Goal: Task Accomplishment & Management: Complete application form

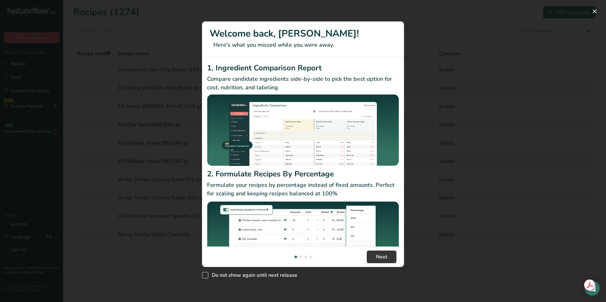
click at [204, 273] on span "New Features" at bounding box center [205, 275] width 6 height 6
click at [204, 273] on input "Do not show again until next release" at bounding box center [204, 275] width 4 height 4
checkbox input "true"
click at [594, 13] on button "New Features" at bounding box center [594, 11] width 10 height 10
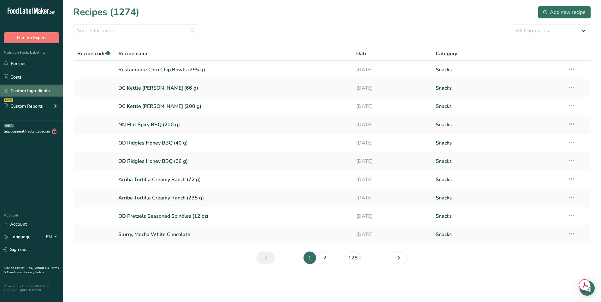
click at [23, 91] on link "Custom Ingredients" at bounding box center [31, 91] width 63 height 12
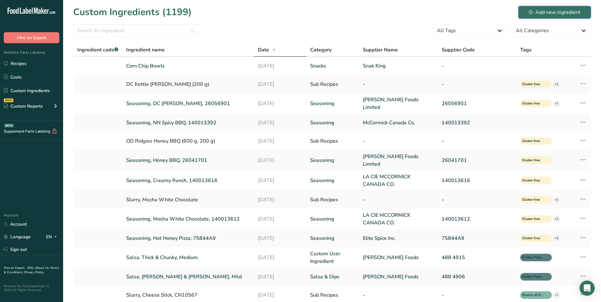
click at [555, 9] on div "Add new ingredient" at bounding box center [555, 13] width 52 height 8
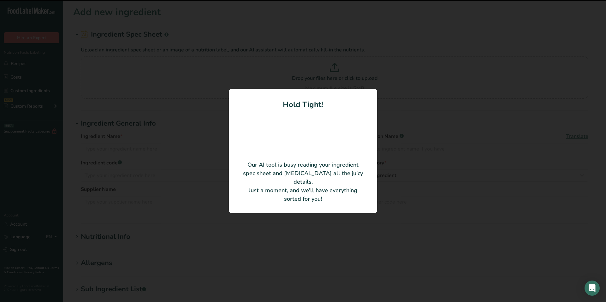
type input "CHILI LIME SZECHUAN SEASONING"
type input "LA CIE MCCORMICK CANADA CO."
type input "MCL215090005"
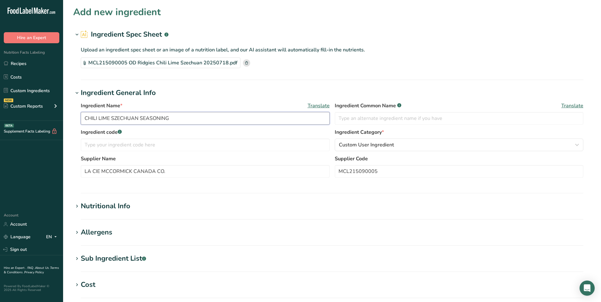
drag, startPoint x: 182, startPoint y: 119, endPoint x: 61, endPoint y: 115, distance: 121.2
click at [61, 115] on div ".a-20{fill:#fff;} Hire an Expert Nutrition Facts Labeling Recipes Costs Custom …" at bounding box center [300, 226] width 601 height 453
click at [152, 118] on input "Seasoning, Chili Lime S" at bounding box center [205, 118] width 249 height 13
drag, startPoint x: 135, startPoint y: 120, endPoint x: 142, endPoint y: 120, distance: 6.7
click at [142, 120] on input "Seasoning, Chili Lime S" at bounding box center [205, 118] width 249 height 13
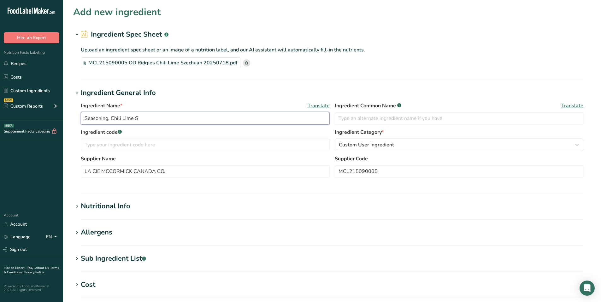
paste input "zechuan"
type input "Seasoning, Chili Lime Szechuan, MCL215090005"
click at [361, 143] on span "Custom User Ingredient" at bounding box center [366, 145] width 55 height 8
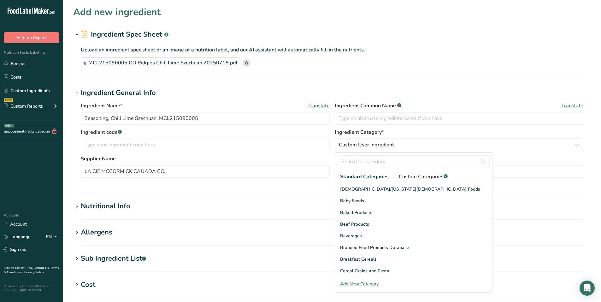
click at [415, 176] on span "Custom Categories .a-a{fill:#347362;}.b-a{fill:#fff;}" at bounding box center [423, 177] width 49 height 8
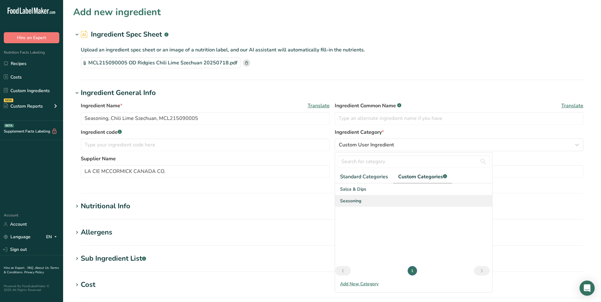
click at [363, 199] on div "Seasoning" at bounding box center [413, 201] width 157 height 12
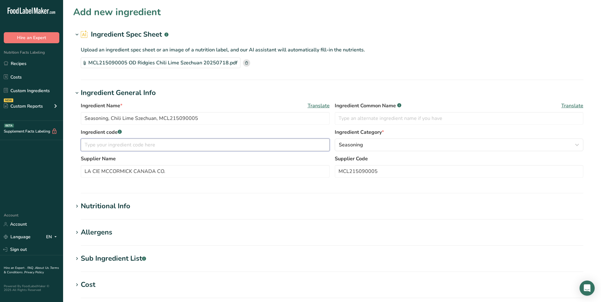
click at [139, 142] on input "text" at bounding box center [205, 144] width 249 height 13
click at [92, 208] on div "Nutritional Info" at bounding box center [106, 206] width 50 height 10
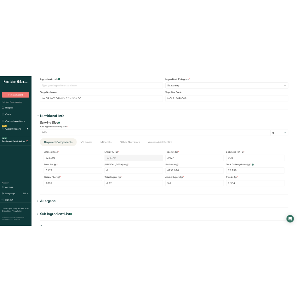
scroll to position [158, 0]
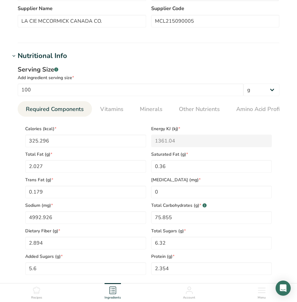
click at [208, 66] on div "Serving Size .a-a{fill:#347362;}.b-a{fill:#fff;}" at bounding box center [149, 69] width 262 height 9
click at [151, 55] on h1 "Nutritional Info" at bounding box center [148, 56] width 277 height 10
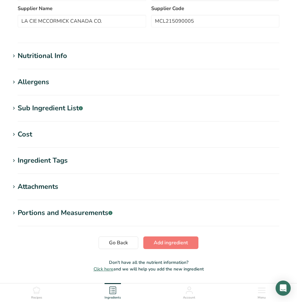
click at [49, 55] on div "Nutritional Info" at bounding box center [43, 56] width 50 height 10
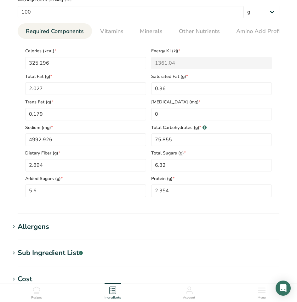
scroll to position [221, 0]
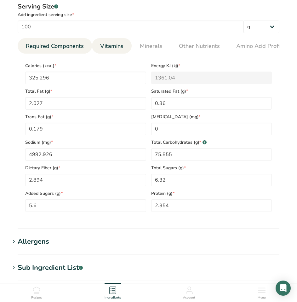
click at [114, 48] on span "Vitamins" at bounding box center [111, 46] width 23 height 9
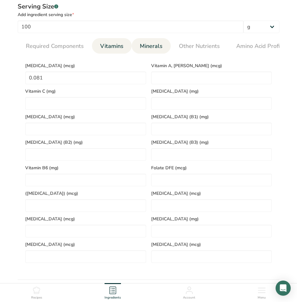
click at [155, 49] on span "Minerals" at bounding box center [151, 46] width 23 height 9
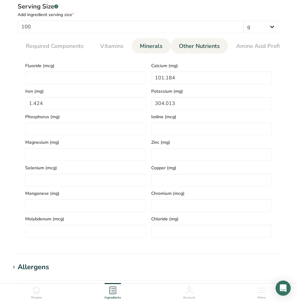
click at [203, 50] on link "Other Nutrients" at bounding box center [200, 46] width 46 height 16
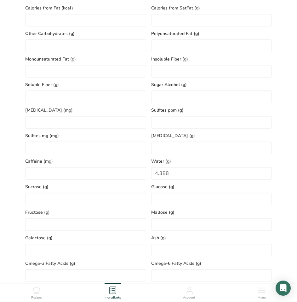
scroll to position [284, 0]
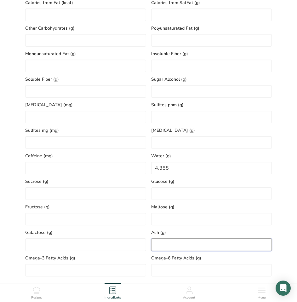
click at [177, 245] on input "number" at bounding box center [211, 244] width 121 height 13
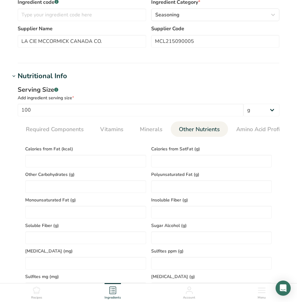
scroll to position [126, 0]
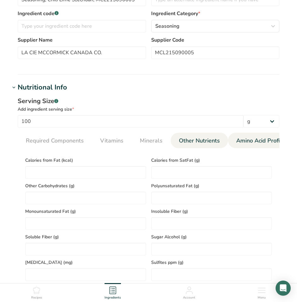
type input "15.375"
click at [241, 142] on span "Amino Acid Profile" at bounding box center [261, 141] width 49 height 9
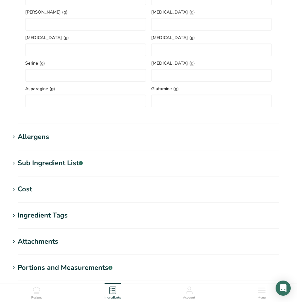
scroll to position [504, 0]
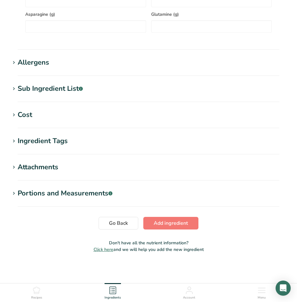
click at [44, 63] on div "Allergens" at bounding box center [34, 62] width 32 height 10
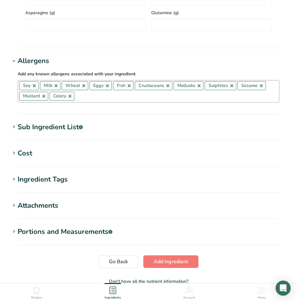
click at [36, 87] on link at bounding box center [34, 85] width 5 height 5
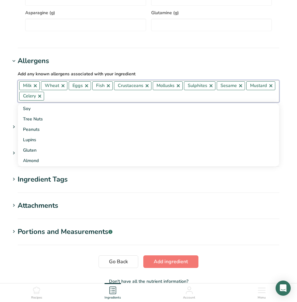
click at [62, 87] on link at bounding box center [63, 85] width 5 height 5
click at [59, 87] on link at bounding box center [58, 85] width 5 height 5
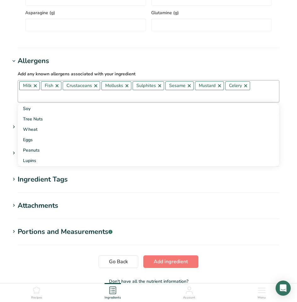
click at [59, 87] on link at bounding box center [57, 85] width 5 height 5
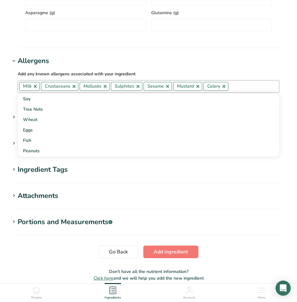
click at [76, 89] on link at bounding box center [74, 86] width 5 height 5
click at [37, 88] on link at bounding box center [35, 86] width 5 height 5
click at [45, 87] on link at bounding box center [44, 86] width 5 height 5
click at [45, 87] on link at bounding box center [46, 86] width 5 height 5
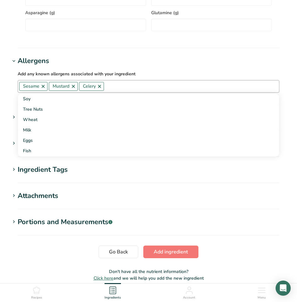
click at [44, 87] on link at bounding box center [43, 86] width 5 height 5
click at [44, 89] on link at bounding box center [43, 86] width 5 height 5
click at [40, 89] on link at bounding box center [39, 86] width 5 height 5
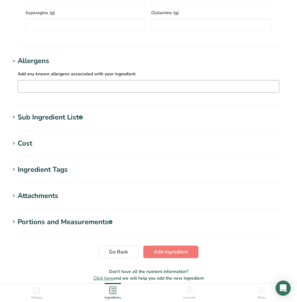
click at [61, 118] on div "Sub Ingredient List .a-a{fill:#347362;}.b-a{fill:#fff;}" at bounding box center [50, 117] width 65 height 10
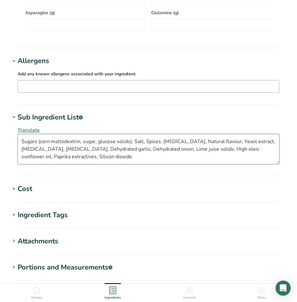
click at [85, 159] on textarea "Sugars (corn maltodextrin, sugar, glucose solids), Salt, Spices, [MEDICAL_DATA]…" at bounding box center [149, 149] width 262 height 30
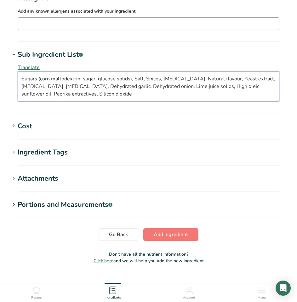
scroll to position [579, 0]
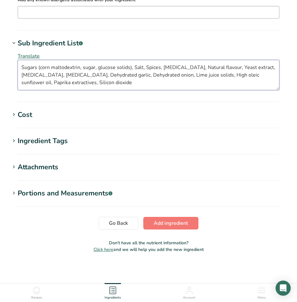
type textarea "Sugars (corn maltodextrin, sugar, glucose solids), Salt, Spices, [MEDICAL_DATA]…"
click at [41, 141] on div "Ingredient Tags" at bounding box center [43, 141] width 50 height 10
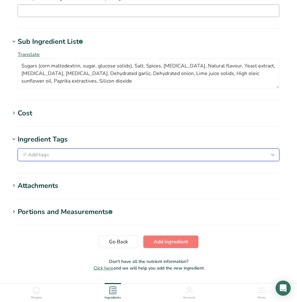
click at [41, 151] on button "Add tags" at bounding box center [149, 155] width 262 height 13
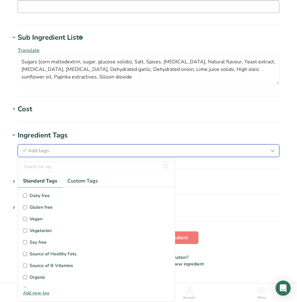
scroll to position [32, 0]
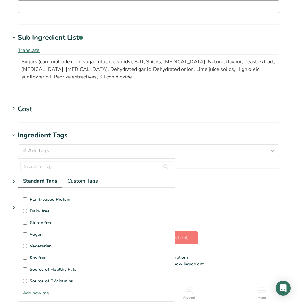
click at [28, 223] on label "Gluten free" at bounding box center [96, 223] width 147 height 7
click at [27, 223] on input "Gluten free" at bounding box center [25, 223] width 4 height 4
checkbox input "true"
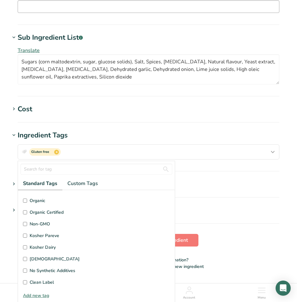
scroll to position [150, 0]
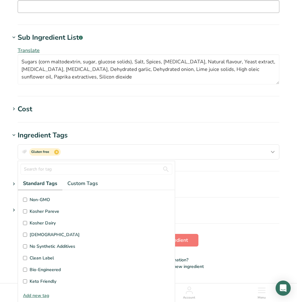
click at [25, 214] on input "Kosher Pareve" at bounding box center [25, 211] width 4 height 4
checkbox input "true"
click at [192, 194] on section "Attachments Drop your files here or click to upload Maximum file size is 5MB" at bounding box center [148, 188] width 277 height 19
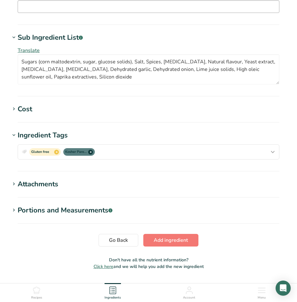
scroll to position [0, 0]
click at [171, 240] on span "Add ingredient" at bounding box center [171, 241] width 34 height 8
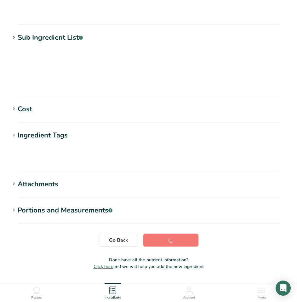
scroll to position [50, 0]
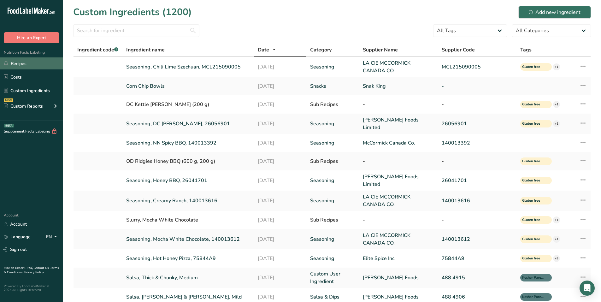
click at [24, 61] on link "Recipes" at bounding box center [31, 63] width 63 height 12
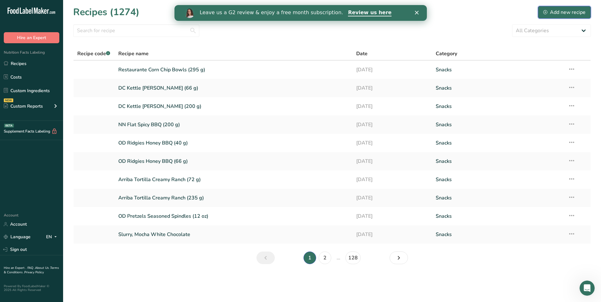
click at [553, 16] on div "Add new recipe" at bounding box center [564, 13] width 42 height 8
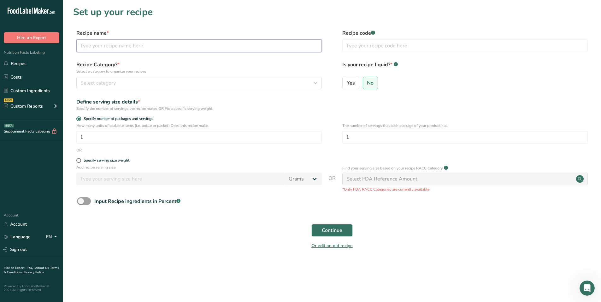
click at [147, 51] on input "text" at bounding box center [198, 45] width 245 height 13
paste input "Szechuan"
type input "OD Ridgies Chili Lime Szechuan (200 g)"
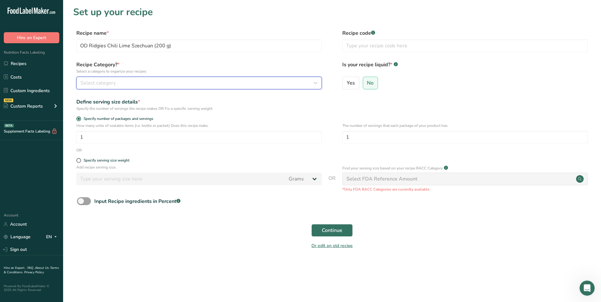
click at [128, 82] on div "Select category" at bounding box center [196, 83] width 233 height 8
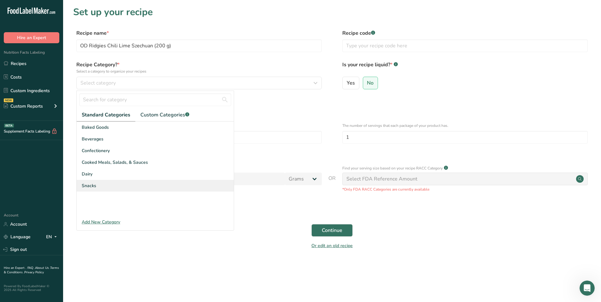
click at [82, 186] on span "Snacks" at bounding box center [89, 185] width 15 height 7
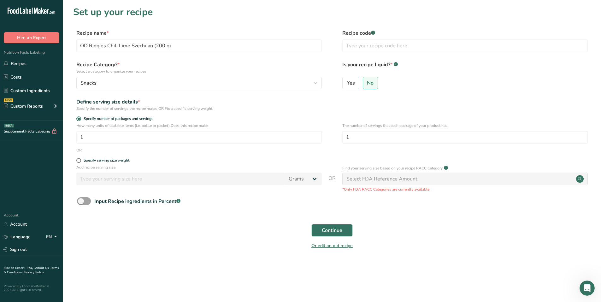
drag, startPoint x: 80, startPoint y: 161, endPoint x: 86, endPoint y: 165, distance: 7.2
click at [80, 161] on span at bounding box center [78, 160] width 5 height 5
click at [80, 161] on input "Specify serving size weight" at bounding box center [78, 160] width 4 height 4
radio input "true"
radio input "false"
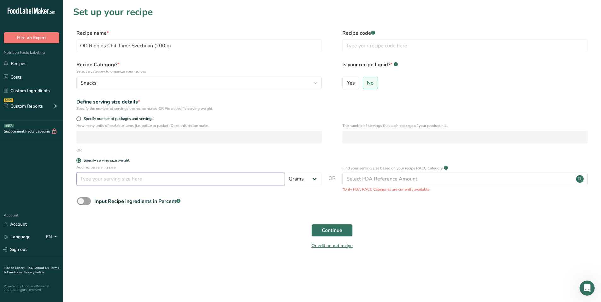
click at [97, 178] on input "number" at bounding box center [180, 179] width 208 height 13
type input "50"
drag, startPoint x: 333, startPoint y: 233, endPoint x: 337, endPoint y: 232, distance: 4.0
click at [333, 233] on span "Continue" at bounding box center [332, 230] width 20 height 8
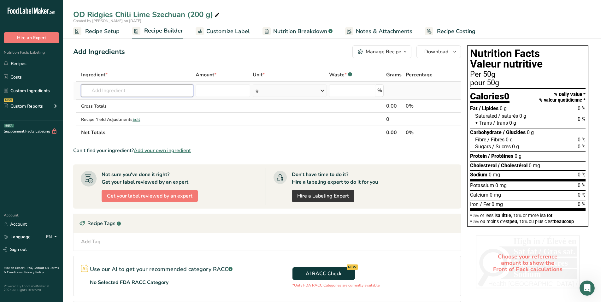
click at [102, 94] on input "text" at bounding box center [137, 90] width 112 height 13
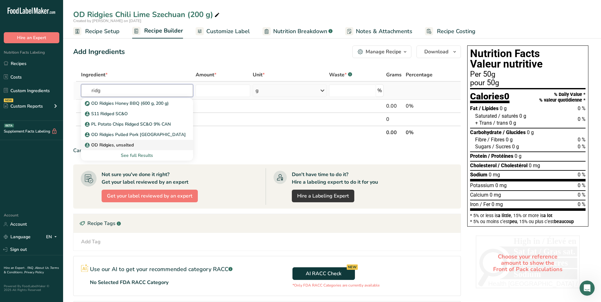
type input "ridg"
click at [105, 142] on p "OD Ridgies, unsalted" at bounding box center [110, 145] width 48 height 7
type input "OD Ridgies, unsalted"
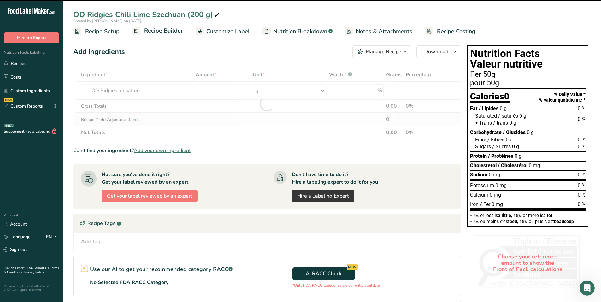
type input "0"
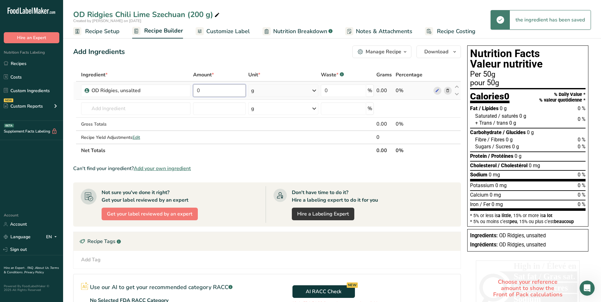
drag, startPoint x: 225, startPoint y: 91, endPoint x: 198, endPoint y: 87, distance: 27.4
click at [194, 88] on input "0" at bounding box center [219, 90] width 53 height 13
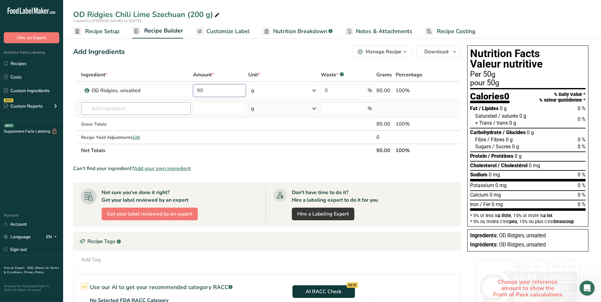
type input "90"
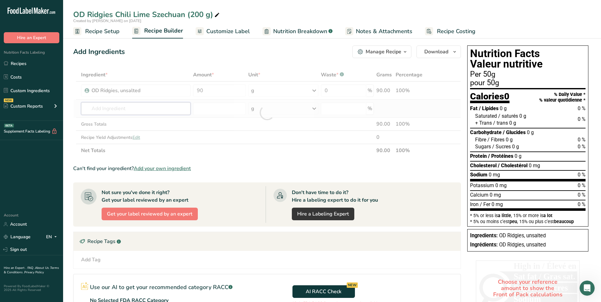
click at [135, 103] on div "Ingredient * Amount * Unit * Waste * .a-a{fill:#347362;}.b-a{fill:#fff;} Grams …" at bounding box center [267, 112] width 388 height 89
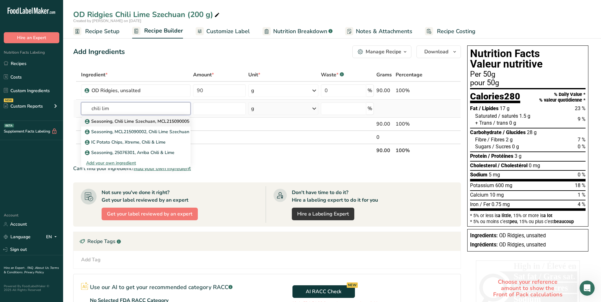
type input "chili lim"
click at [161, 122] on p "Seasoning, Chili Lime Szechuan, MCL215090005" at bounding box center [137, 121] width 103 height 7
type input "Seasoning, Chili Lime Szechuan, MCL215090005"
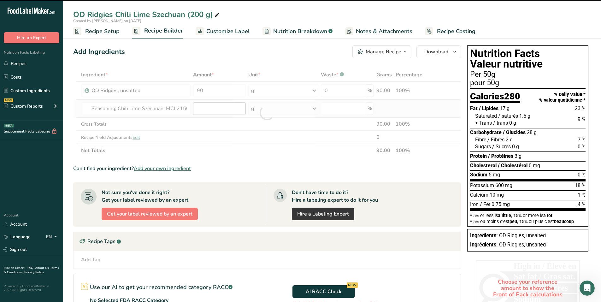
type input "0"
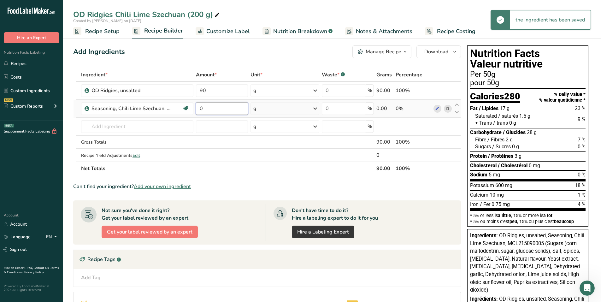
drag, startPoint x: 207, startPoint y: 108, endPoint x: 199, endPoint y: 106, distance: 8.3
click at [199, 106] on input "0" at bounding box center [222, 108] width 52 height 13
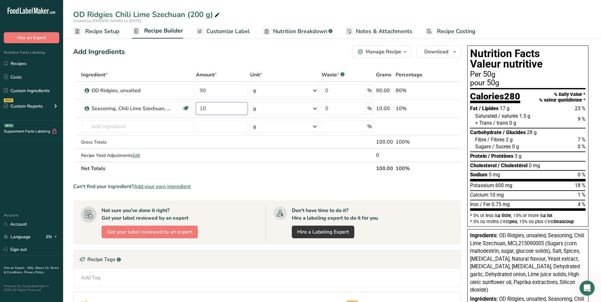
type input "10"
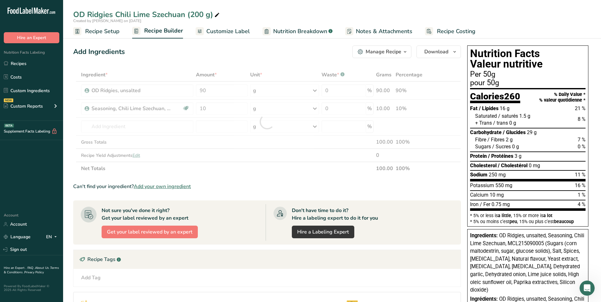
click at [229, 175] on section "Ingredient * Amount * Unit * Waste * .a-a{fill:#347362;}.b-a{fill:#fff;} Grams …" at bounding box center [267, 228] width 388 height 320
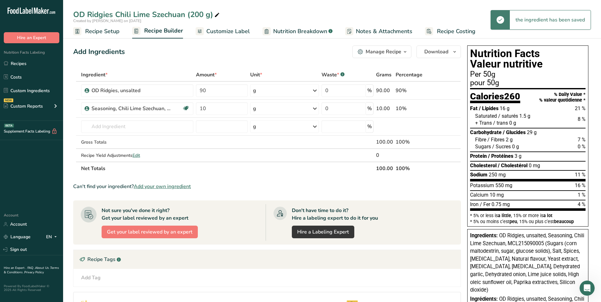
click at [239, 31] on span "Customize Label" at bounding box center [228, 31] width 44 height 9
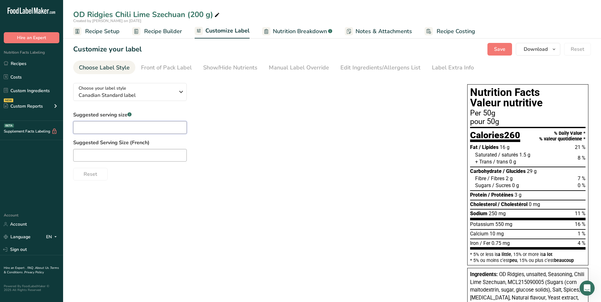
click at [158, 128] on input "text" at bounding box center [130, 127] width 114 height 13
click at [158, 32] on span "Recipe Builder" at bounding box center [163, 31] width 38 height 9
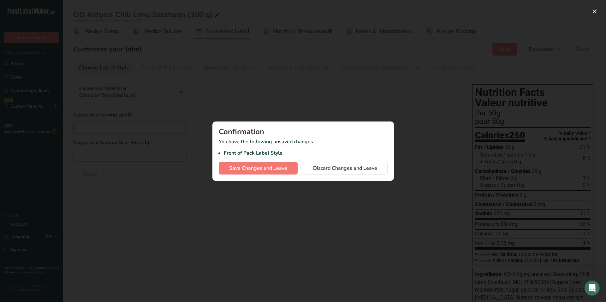
click at [342, 160] on div "Confirmation You have the following unsaved changes Front of Pack Label Style S…" at bounding box center [302, 150] width 181 height 59
click at [339, 166] on span "Discard Changes and Leave" at bounding box center [345, 168] width 64 height 8
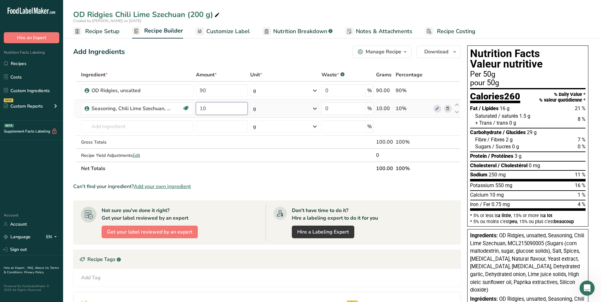
drag, startPoint x: 215, startPoint y: 110, endPoint x: 199, endPoint y: 109, distance: 16.5
click at [199, 109] on input "10" at bounding box center [222, 108] width 52 height 13
type input "9.9"
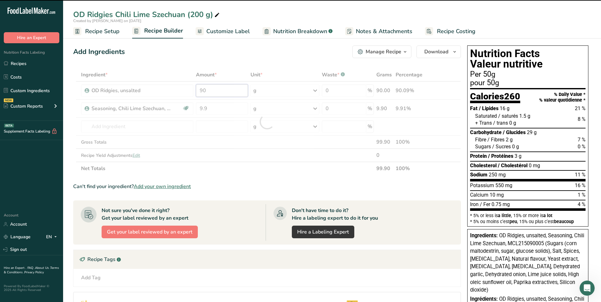
drag, startPoint x: 213, startPoint y: 88, endPoint x: 187, endPoint y: 88, distance: 25.9
click at [187, 88] on div "Ingredient * Amount * Unit * Waste * .a-a{fill:#347362;}.b-a{fill:#fff;} Grams …" at bounding box center [267, 121] width 388 height 107
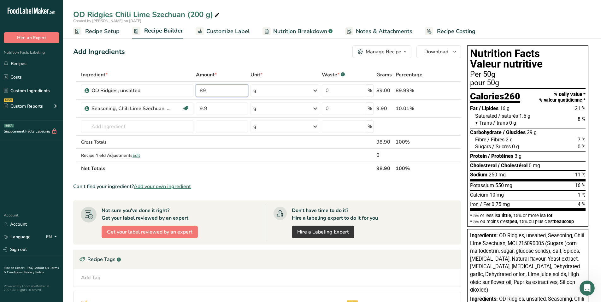
type input "8"
type input "90.1"
click at [199, 74] on div "Ingredient * Amount * Unit * Waste * .a-a{fill:#347362;}.b-a{fill:#fff;} Grams …" at bounding box center [267, 121] width 388 height 107
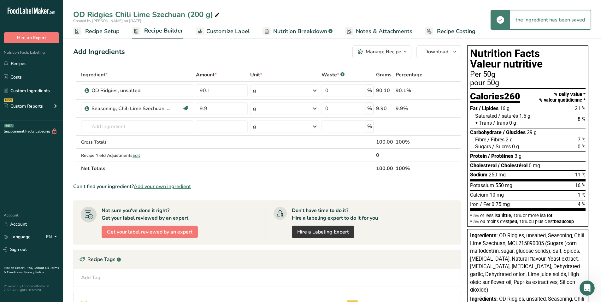
click at [231, 32] on span "Customize Label" at bounding box center [228, 31] width 44 height 9
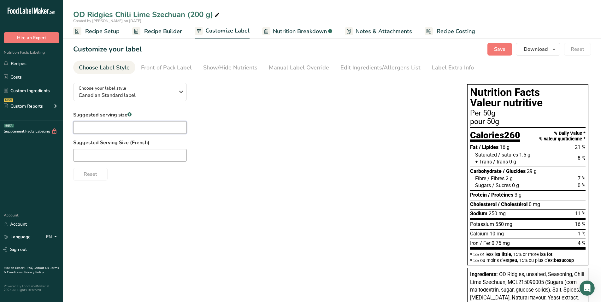
click at [157, 132] on input "text" at bounding box center [130, 127] width 114 height 13
click at [372, 50] on div "Customize your label Save Download Choose what to show on your downloaded label…" at bounding box center [332, 49] width 518 height 13
click at [155, 126] on input "text" at bounding box center [130, 127] width 114 height 13
type input "about 23 chips"
type input "environ 23 croustilles"
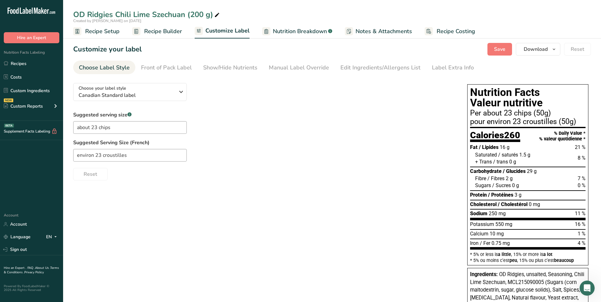
click at [207, 110] on div "Choose your label style Canadian Standard label USA (FDA) Standard FDA label Ta…" at bounding box center [263, 129] width 381 height 102
click at [494, 46] on button "Save" at bounding box center [499, 49] width 25 height 13
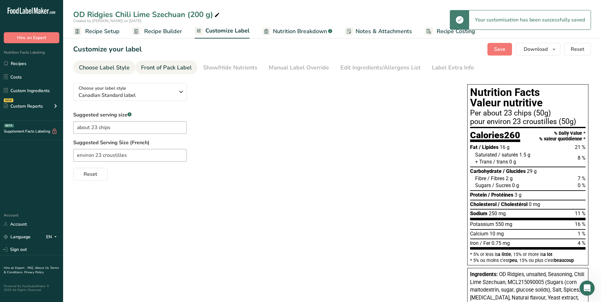
click at [180, 67] on div "Front of Pack Label" at bounding box center [166, 67] width 51 height 9
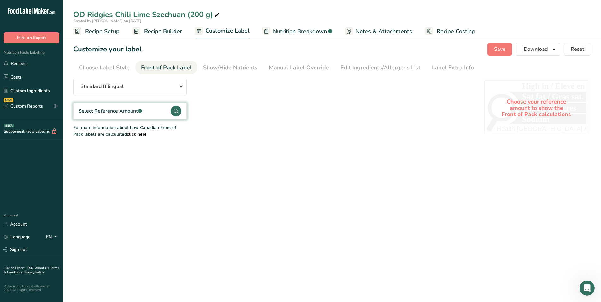
click at [172, 112] on circle at bounding box center [176, 111] width 11 height 11
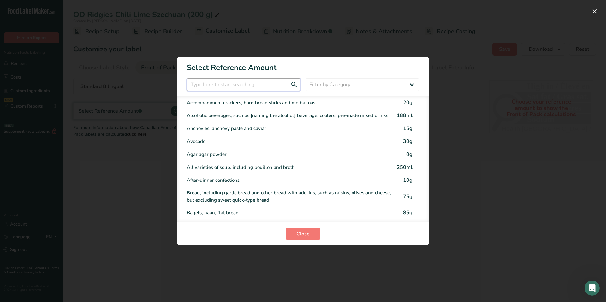
click at [211, 86] on input "FOP Category Selection Modal" at bounding box center [244, 84] width 114 height 13
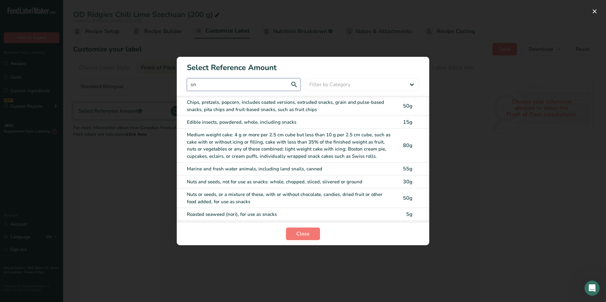
type input "sn"
click at [227, 102] on div "Chips, pretzels, popcorn, includes coated versions, extruded snacks, grain and …" at bounding box center [290, 106] width 206 height 14
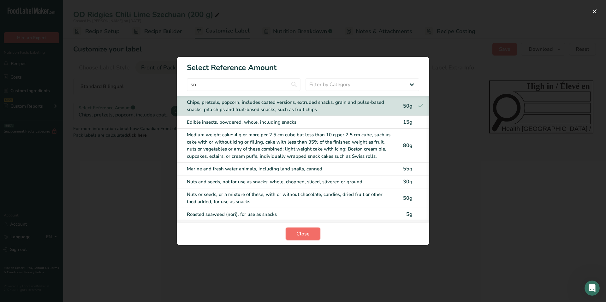
click at [302, 233] on span "Close" at bounding box center [302, 234] width 13 height 8
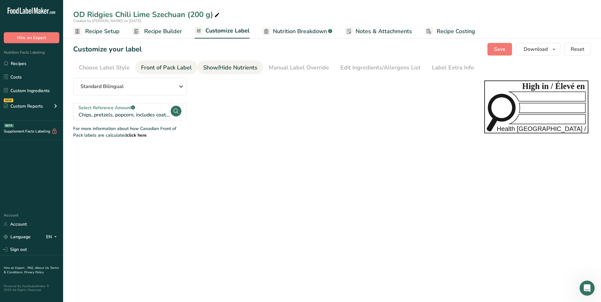
click at [230, 71] on div "Show/Hide Nutrients" at bounding box center [230, 67] width 54 height 9
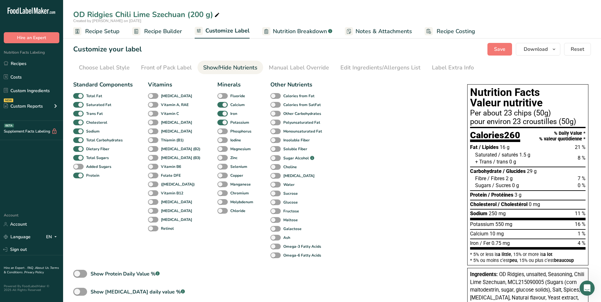
scroll to position [98, 0]
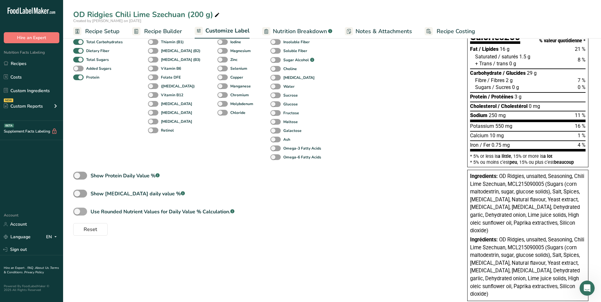
click at [82, 210] on span at bounding box center [80, 212] width 14 height 8
click at [77, 210] on input "Use Rounded Nutrient Values for Daily Value % Calculation. .a-a{fill:#347362;}.…" at bounding box center [75, 211] width 4 height 4
checkbox input "true"
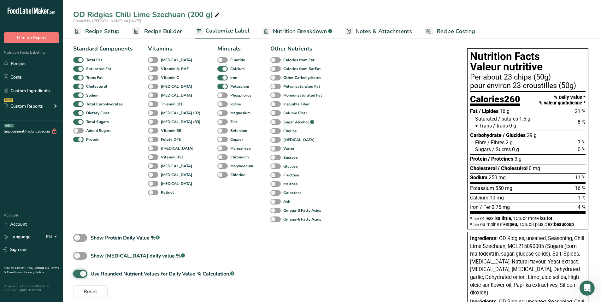
scroll to position [0, 0]
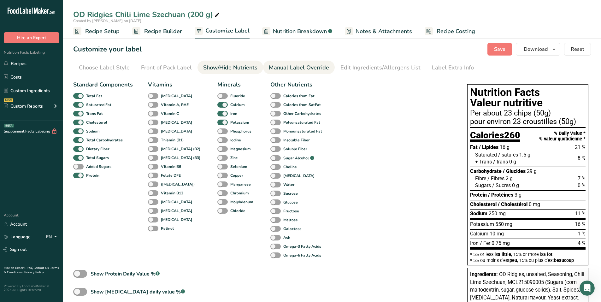
click at [302, 67] on div "Manual Label Override" at bounding box center [299, 67] width 60 height 9
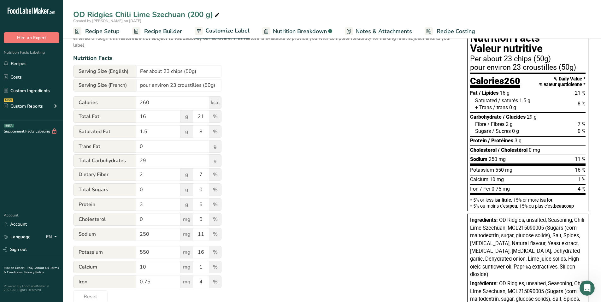
scroll to position [63, 0]
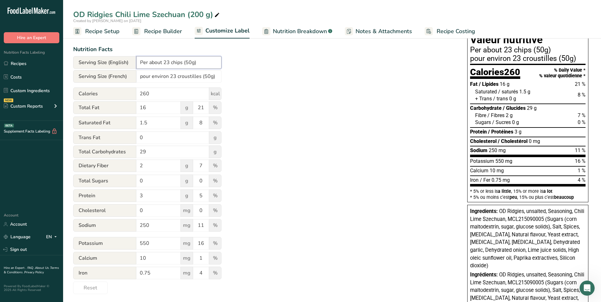
click at [191, 62] on input "Per about 23 chips (50g)" at bounding box center [178, 62] width 85 height 13
type input "Per about 23 chips (50 g)"
click at [209, 77] on input "pour environ 23 croustilles (50g)" at bounding box center [178, 76] width 85 height 13
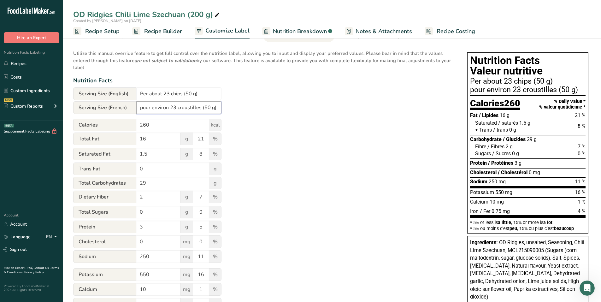
scroll to position [32, 0]
type input "pour environ 23 croustilles (50 g)"
click at [358, 135] on div "Utilize this manual override feature to get full control over the nutrition lab…" at bounding box center [263, 185] width 381 height 279
click at [313, 29] on span "Nutrition Breakdown" at bounding box center [300, 31] width 54 height 9
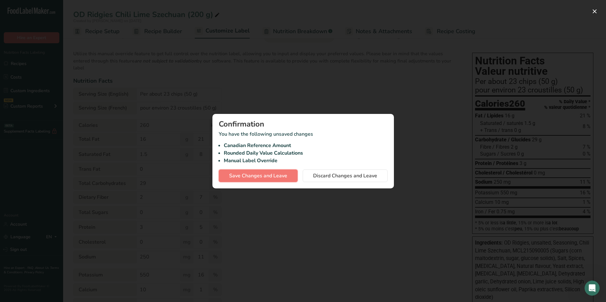
click at [272, 173] on span "Save Changes and Leave" at bounding box center [258, 176] width 58 height 8
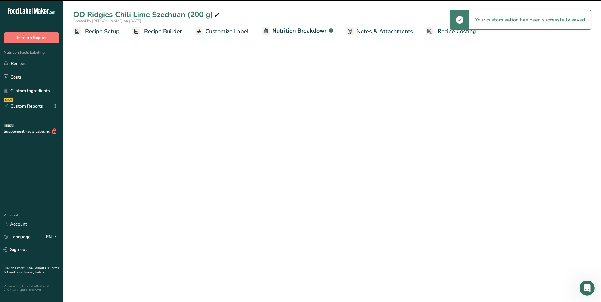
select select "Calories"
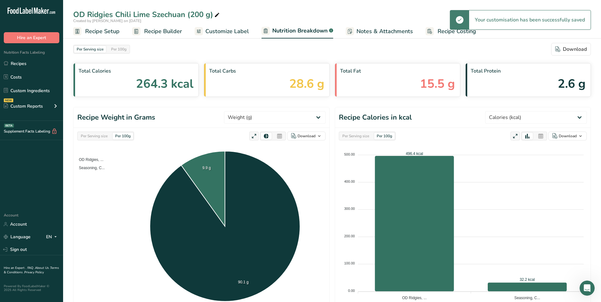
click at [231, 28] on span "Customize Label" at bounding box center [227, 31] width 44 height 9
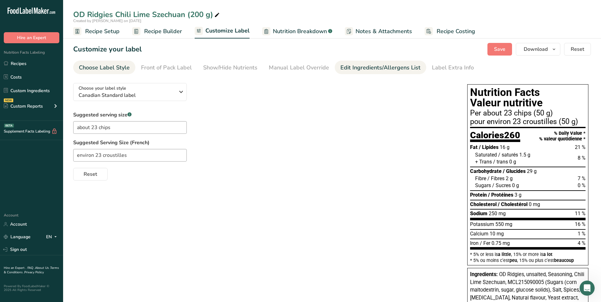
click at [387, 70] on div "Edit Ingredients/Allergens List" at bounding box center [380, 67] width 80 height 9
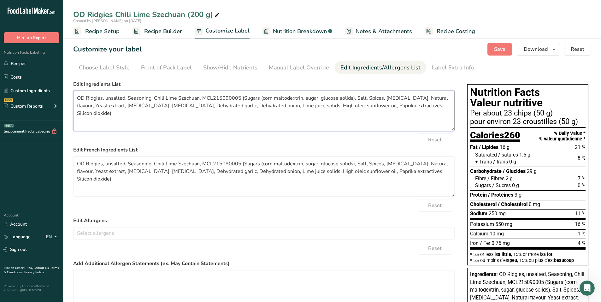
drag, startPoint x: 241, startPoint y: 98, endPoint x: 431, endPoint y: 107, distance: 190.7
click at [431, 107] on textarea "OD Ridgies, unsalted, Seasoning, Chili Lime Szechuan, MCL215090005 (Sugars (cor…" at bounding box center [263, 111] width 381 height 40
click at [356, 143] on div "Reset" at bounding box center [263, 139] width 381 height 13
click at [28, 90] on link "Custom Ingredients" at bounding box center [31, 91] width 63 height 12
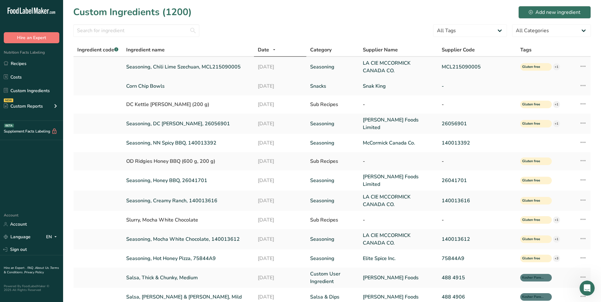
click at [168, 66] on link "Seasoning, Chili Lime Szechuan, MCL215090005" at bounding box center [188, 67] width 124 height 8
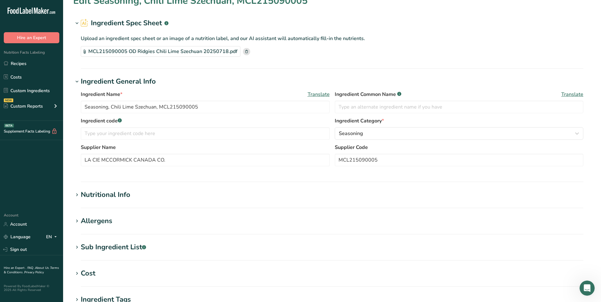
scroll to position [32, 0]
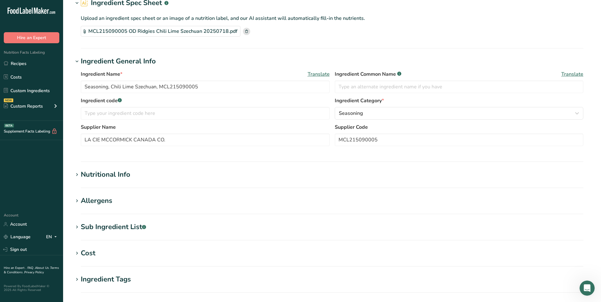
click at [74, 225] on icon at bounding box center [77, 227] width 6 height 9
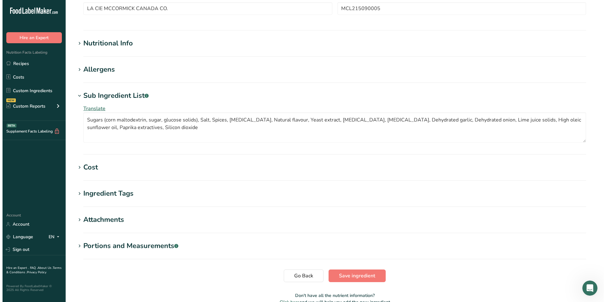
scroll to position [189, 0]
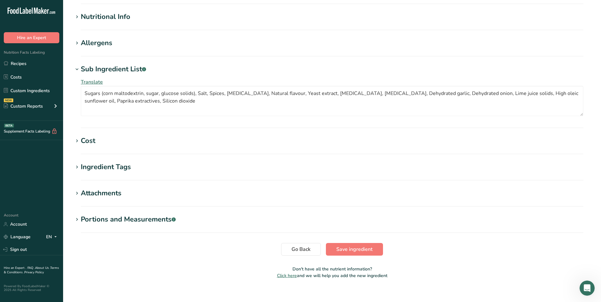
click at [94, 82] on span "Translate" at bounding box center [92, 82] width 22 height 7
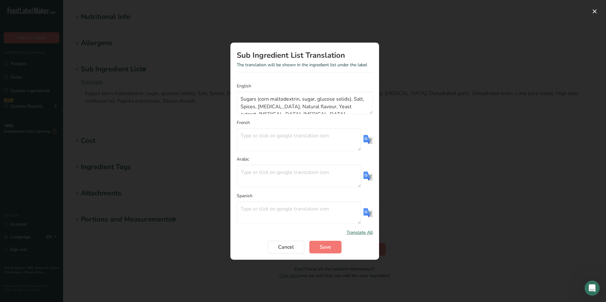
click at [366, 140] on img "Translation Modal" at bounding box center [367, 139] width 9 height 9
drag, startPoint x: 325, startPoint y: 136, endPoint x: 257, endPoint y: 143, distance: 68.8
click at [257, 143] on textarea "Sucres (maltodextrine de maïs, sucre, solides de glucose), sel, épices, acide c…" at bounding box center [299, 139] width 124 height 23
paste textarea "Matières sèch"
click at [328, 135] on textarea "Sucres (maltodextrine de maïs, sucre, Matières sèches de glucose), sel, épices,…" at bounding box center [299, 139] width 124 height 23
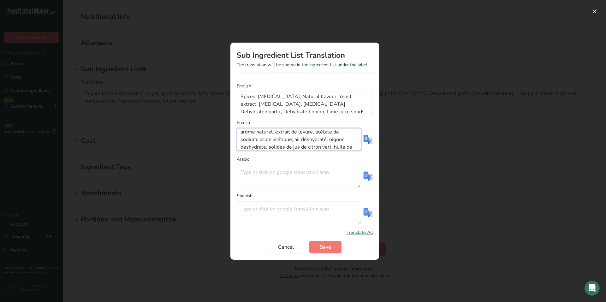
scroll to position [38, 0]
drag, startPoint x: 268, startPoint y: 147, endPoint x: 276, endPoint y: 139, distance: 10.5
click at [275, 140] on textarea "Sucres (maltodextrine de maïs, sucre, matières sèches de glucose), sel, épices,…" at bounding box center [299, 139] width 124 height 23
click at [276, 138] on textarea "Sucres (maltodextrine de maïs, sucre, matières sèches de glucose), sel, épices,…" at bounding box center [299, 139] width 124 height 23
drag, startPoint x: 268, startPoint y: 148, endPoint x: 280, endPoint y: 148, distance: 11.7
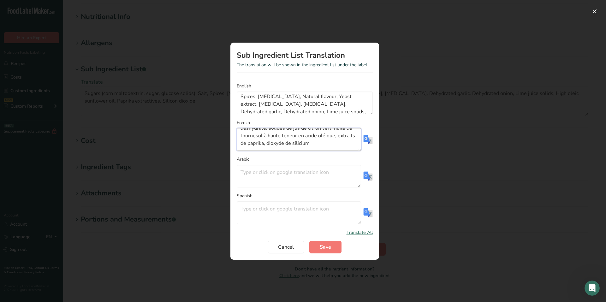
click at [280, 148] on textarea "Sucres (maltodextrine de maïs, sucre, matières sèches de glucose), sel, épices,…" at bounding box center [299, 139] width 124 height 23
click at [280, 149] on textarea "Sucres (maltodextrine de maïs, sucre, matières sèches de glucose), sel, épices,…" at bounding box center [299, 139] width 124 height 23
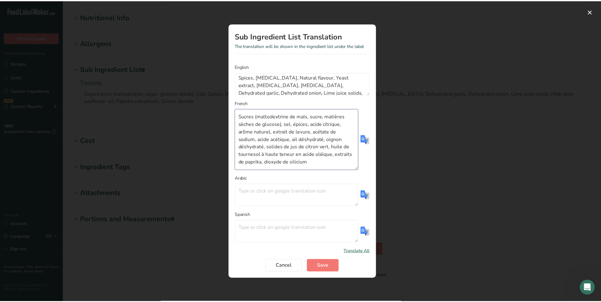
scroll to position [0, 0]
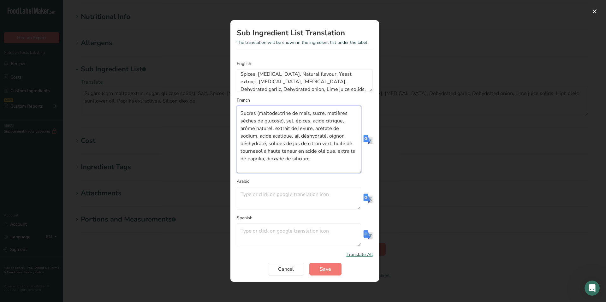
drag, startPoint x: 359, startPoint y: 149, endPoint x: 378, endPoint y: 187, distance: 42.7
click at [379, 191] on div "Sub Ingredient List Translation The translation will be shown in the ingredient…" at bounding box center [304, 151] width 169 height 282
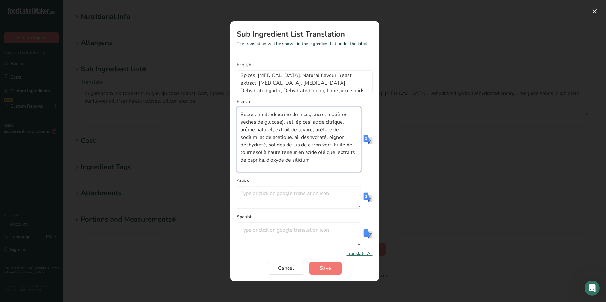
drag, startPoint x: 239, startPoint y: 145, endPoint x: 301, endPoint y: 149, distance: 61.9
click at [301, 149] on textarea "Sucres (maltodextrine de maïs, sucre, matières sèches de glucose), sel, épices,…" at bounding box center [299, 139] width 124 height 65
click at [303, 144] on textarea "Sucres (maltodextrine de maïs, sucre, matières sèches de glucose), sel, épices,…" at bounding box center [299, 139] width 124 height 65
click at [301, 145] on textarea "Sucres (maltodextrine de maïs, sucre, matières sèches de glucose), sel, épices,…" at bounding box center [299, 139] width 124 height 65
click at [302, 145] on textarea "Sucres (maltodextrine de maïs, sucre, matières sèches de glucose), sel, épices,…" at bounding box center [299, 139] width 124 height 65
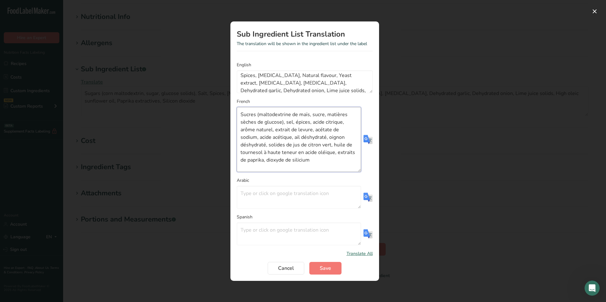
paste textarea "Matières sèches de jus de lime"
drag, startPoint x: 244, startPoint y: 142, endPoint x: 243, endPoint y: 145, distance: 3.9
click at [241, 143] on textarea "Sucres (maltodextrine de maïs, sucre, matières sèches de glucose), sel, épices,…" at bounding box center [299, 139] width 124 height 65
click at [337, 152] on textarea "Sucres (maltodextrine de maïs, sucre, matières sèches de glucose), sel, épices,…" at bounding box center [299, 139] width 124 height 65
drag, startPoint x: 311, startPoint y: 144, endPoint x: 307, endPoint y: 153, distance: 10.0
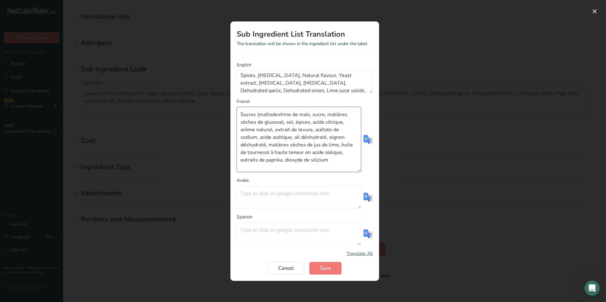
click at [307, 153] on textarea "Sucres (maltodextrine de maïs, sucre, matières sèches de glucose), sel, épices,…" at bounding box center [299, 139] width 124 height 65
paste textarea "Huile de tournesol à teneur élevée"
click at [314, 143] on textarea "Sucres (maltodextrine de maïs, sucre, matières sèches de glucose), sel, épices,…" at bounding box center [299, 139] width 124 height 65
drag, startPoint x: 239, startPoint y: 145, endPoint x: 243, endPoint y: 145, distance: 4.4
click at [243, 145] on textarea "Sucres (maltodextrine de maïs, sucre, matières sèches de glucose), sel, épices,…" at bounding box center [299, 139] width 124 height 65
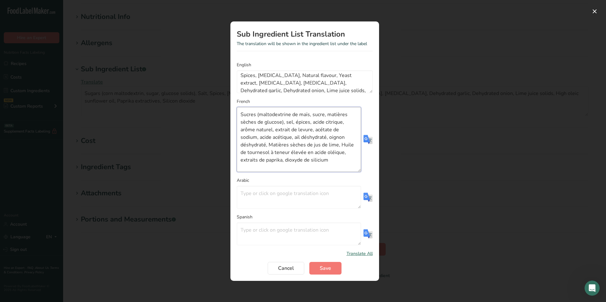
click at [287, 121] on textarea "Sucres (maltodextrine de maïs, sucre, matières sèches de glucose), sel, épices,…" at bounding box center [299, 139] width 124 height 65
click at [297, 122] on textarea "Sucres (maltodextrine de maïs, sucre, matières sèches de glucose), Sel, épices,…" at bounding box center [299, 139] width 124 height 65
click at [298, 121] on textarea "Sucres (maltodextrine de maïs, sucre, matières sèches de glucose), Sel, Epices,…" at bounding box center [299, 139] width 124 height 65
click at [331, 157] on textarea "Sucres (maltodextrine de maïs, sucre, matières sèches de glucose), Sel, Epices,…" at bounding box center [299, 139] width 124 height 65
click at [304, 122] on textarea "Sucres (maltodextrine de maïs, sucre, matières sèches de glucose), Sel, Epices,…" at bounding box center [299, 139] width 124 height 65
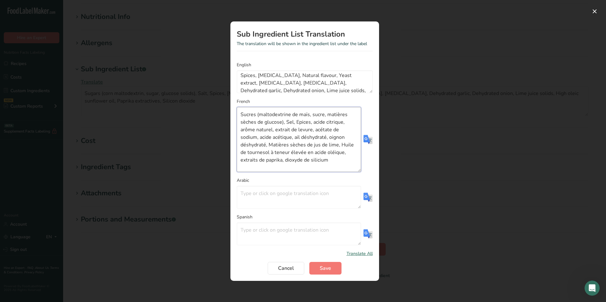
click at [304, 122] on textarea "Sucres (maltodextrine de maïs, sucre, matières sèches de glucose), Sel, Epices,…" at bounding box center [299, 139] width 124 height 65
paste textarea "É"
click at [314, 123] on textarea "Sucres (maltodextrine de maïs, sucre, matières sèches de glucose), Sel, Épices,…" at bounding box center [299, 139] width 124 height 65
click at [243, 130] on textarea "Sucres (maltodextrine de maïs, sucre, matières sèches de glucose), Sel, Épices,…" at bounding box center [299, 139] width 124 height 65
click at [279, 130] on textarea "Sucres (maltodextrine de maïs, sucre, matières sèches de glucose), Sel, Épices,…" at bounding box center [299, 139] width 124 height 65
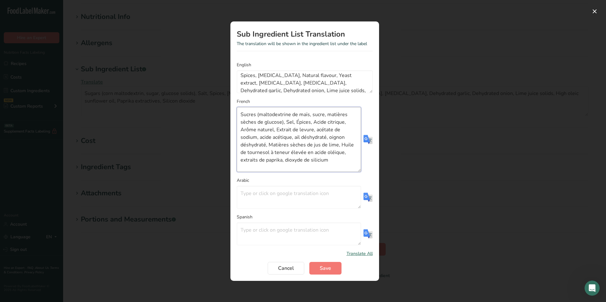
click at [317, 130] on textarea "Sucres (maltodextrine de maïs, sucre, matières sèches de glucose), Sel, Épices,…" at bounding box center [299, 139] width 124 height 65
click at [261, 137] on textarea "Sucres (maltodextrine de maïs, sucre, matières sèches de glucose), Sel, Épices,…" at bounding box center [299, 139] width 124 height 65
click at [297, 137] on textarea "Sucres (maltodextrine de maïs, sucre, matières sèches de glucose), Sel, Épices,…" at bounding box center [299, 139] width 124 height 65
click at [332, 137] on textarea "Sucres (maltodextrine de maïs, sucre, matières sèches de glucose), Sel, Épices,…" at bounding box center [299, 139] width 124 height 65
click at [242, 160] on textarea "Sucres (maltodextrine de maïs, sucre, matières sèches de glucose), Sel, Épices,…" at bounding box center [299, 139] width 124 height 65
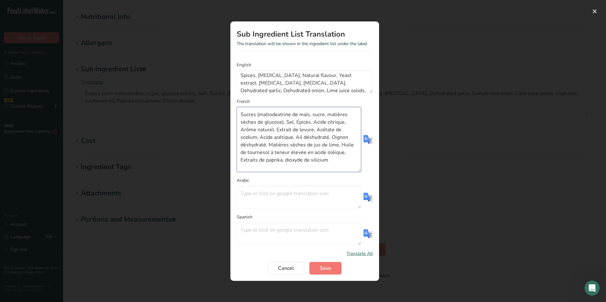
click at [255, 161] on textarea "Sucres (maltodextrine de maïs, sucre, matières sèches de glucose), Sel, Épices,…" at bounding box center [299, 139] width 124 height 65
click at [285, 160] on textarea "Sucres (maltodextrine de maïs, sucre, matières sèches de glucose), Sel, Épices,…" at bounding box center [299, 139] width 124 height 65
drag, startPoint x: 330, startPoint y: 161, endPoint x: 240, endPoint y: 112, distance: 101.6
click at [240, 112] on textarea "Sucres (maltodextrine de maïs, sucre, matières sèches de glucose), Sel, Épices,…" at bounding box center [299, 139] width 124 height 65
type textarea "Sucres (maltodextrine de maïs, sucre, matières sèches de glucose), Sel, Épices,…"
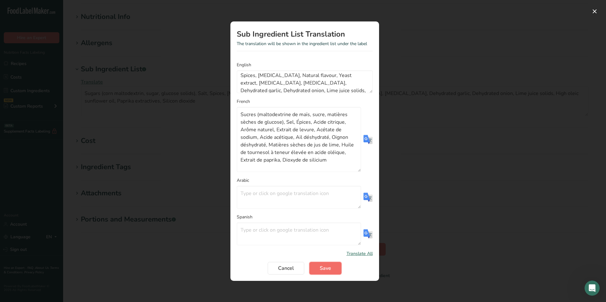
click at [328, 267] on span "Save" at bounding box center [324, 268] width 11 height 8
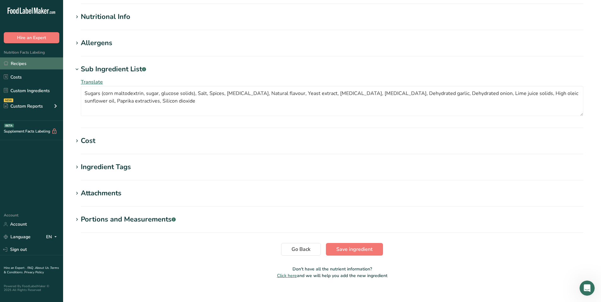
click at [19, 62] on link "Recipes" at bounding box center [31, 63] width 63 height 12
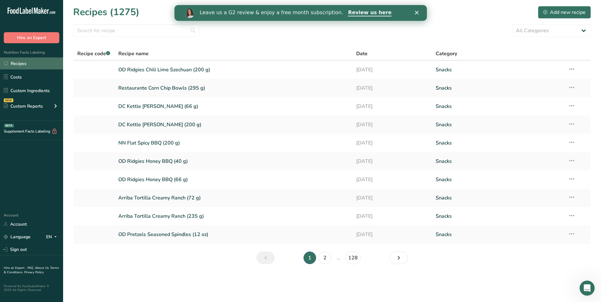
click at [14, 64] on link "Recipes" at bounding box center [31, 63] width 63 height 12
click at [136, 72] on link "OD Ridgies Chili Lime Szechuan (200 g)" at bounding box center [233, 69] width 231 height 13
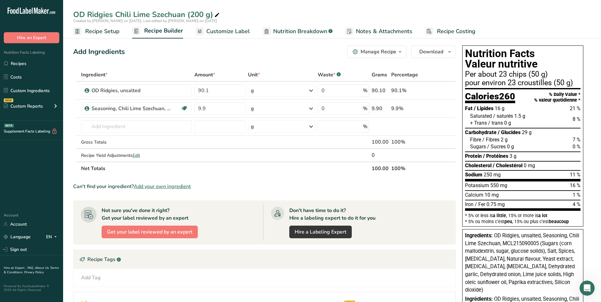
click at [411, 62] on div "Add Ingredients Manage Recipe Delete Recipe Duplicate Recipe Scale Recipe Save …" at bounding box center [266, 239] width 386 height 393
click at [240, 31] on span "Customize Label" at bounding box center [228, 31] width 44 height 9
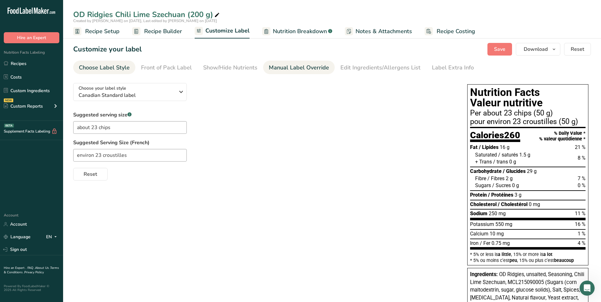
click at [284, 66] on div "Manual Label Override" at bounding box center [299, 67] width 60 height 9
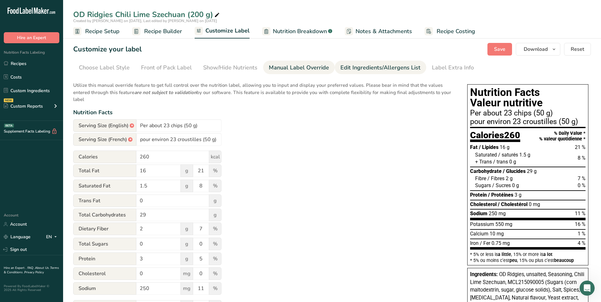
click at [368, 66] on div "Edit Ingredients/Allergens List" at bounding box center [380, 67] width 80 height 9
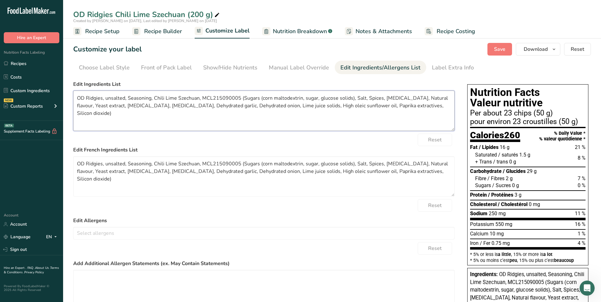
click at [331, 112] on textarea "OD Ridgies, unsalted, Seasoning, Chili Lime Szechuan, MCL215090005 (Sugars (cor…" at bounding box center [263, 111] width 381 height 40
drag, startPoint x: 435, startPoint y: 105, endPoint x: 65, endPoint y: 96, distance: 370.0
click at [65, 96] on section "Customize your label Save Download Choose what to show on your downloaded label…" at bounding box center [332, 224] width 538 height 383
paste textarea "Potatoes, Vegetable oil, Sugars (corn maltodextrin, sugar, glucose solids), Sal…"
type textarea "Potatoes, Vegetable oil, Sugars (corn maltodextrin, sugar, glucose solids), Sal…"
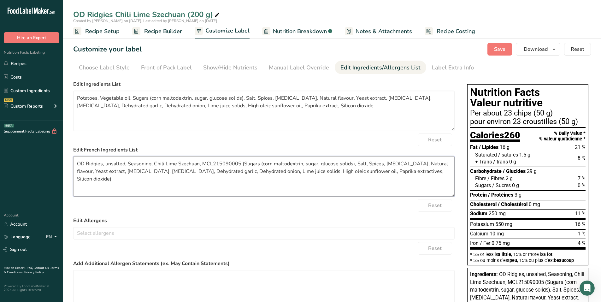
click at [326, 171] on textarea "OD Ridgies, unsalted, Seasoning, Chili Lime Szechuan, MCL215090005 (Sugars (cor…" at bounding box center [263, 176] width 381 height 40
drag, startPoint x: 436, startPoint y: 173, endPoint x: 77, endPoint y: 162, distance: 358.7
click at [77, 162] on textarea "OD Ridgies, unsalted, Seasoning, Chili Lime Szechuan, MCL215090005 (Sugars (cor…" at bounding box center [263, 176] width 381 height 40
paste textarea "Pommes de terre, Huile végétale, Sucres (maltodextrine de maïs, sucre, matières…"
type textarea "Pommes de terre, Huile végétale, Sucres (maltodextrine de maïs, sucre, matières…"
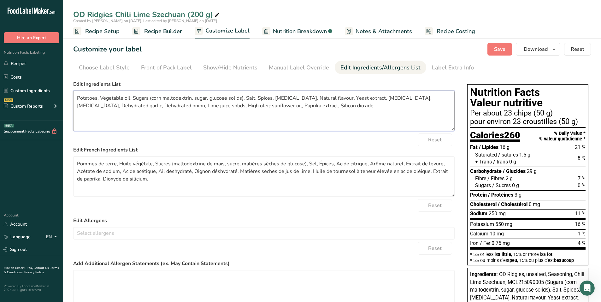
click at [331, 110] on textarea "Potatoes, Vegetable oil, Sugars (corn maltodextrin, sugar, glucose solids), Sal…" at bounding box center [263, 111] width 381 height 40
type textarea "Potatoes, Vegetable oil, Sugars (corn maltodextrin, sugar, glucose solids), Sal…"
click at [458, 68] on div "Label Extra Info" at bounding box center [453, 67] width 42 height 9
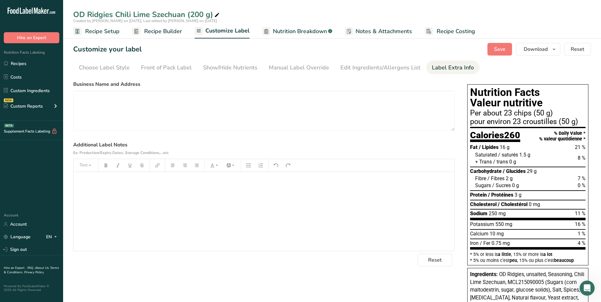
click at [352, 194] on div "﻿" at bounding box center [263, 211] width 381 height 79
click at [99, 190] on p "﻿ ﻿" at bounding box center [264, 193] width 374 height 8
click at [502, 47] on span "Save" at bounding box center [499, 49] width 11 height 8
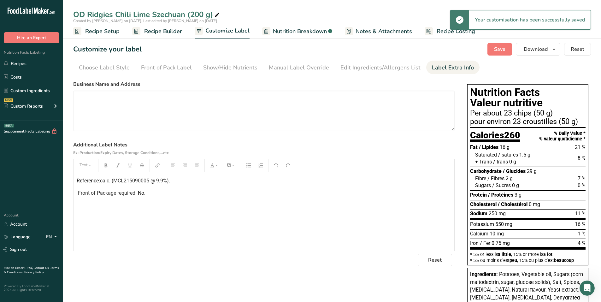
click at [159, 28] on span "Recipe Builder" at bounding box center [163, 31] width 38 height 9
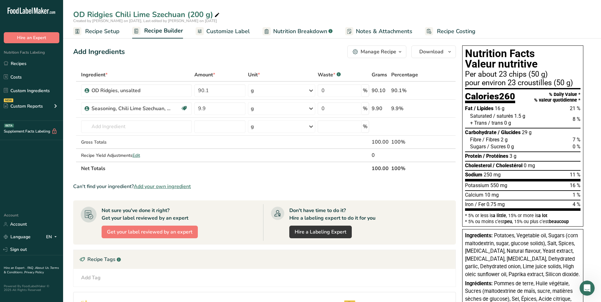
click at [398, 53] on icon "button" at bounding box center [399, 52] width 5 height 8
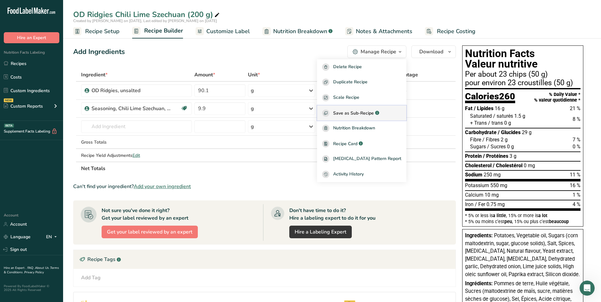
click at [357, 115] on span "Save as Sub-Recipe" at bounding box center [353, 113] width 41 height 7
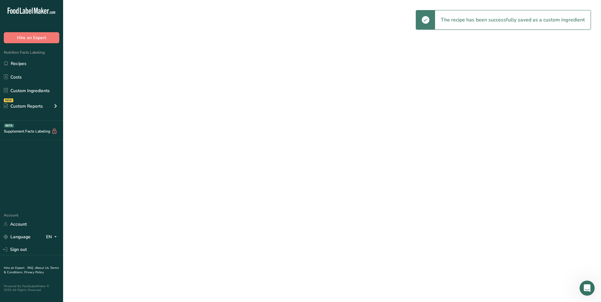
select select "30"
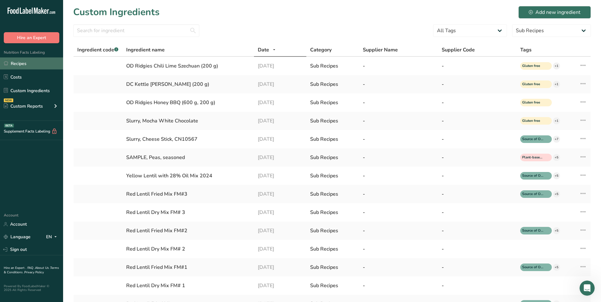
click at [44, 61] on link "Recipes" at bounding box center [31, 63] width 63 height 12
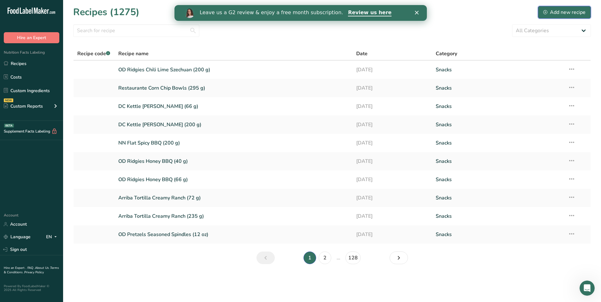
click at [560, 9] on div "Add new recipe" at bounding box center [564, 13] width 42 height 8
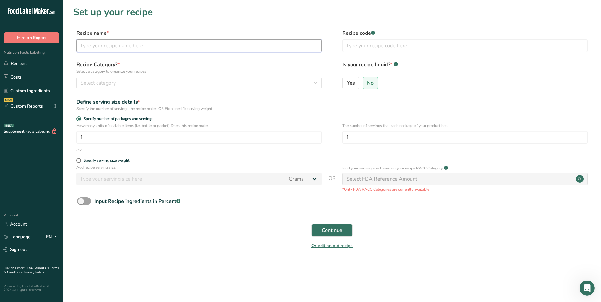
click at [131, 47] on input "text" at bounding box center [198, 45] width 245 height 13
drag, startPoint x: 155, startPoint y: 46, endPoint x: 164, endPoint y: 46, distance: 8.5
click at [164, 46] on input "OD Ridgies Chili Lime Szechuan (200 g)" at bounding box center [198, 45] width 245 height 13
type input "OD Ridgies Chili Lime Szechuan (66 g)"
click at [78, 159] on span at bounding box center [78, 160] width 5 height 5
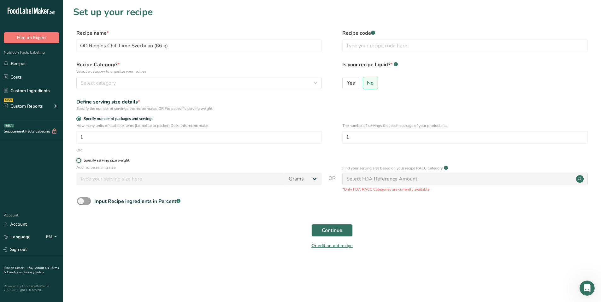
click at [78, 159] on input "Specify serving size weight" at bounding box center [78, 160] width 4 height 4
radio input "true"
radio input "false"
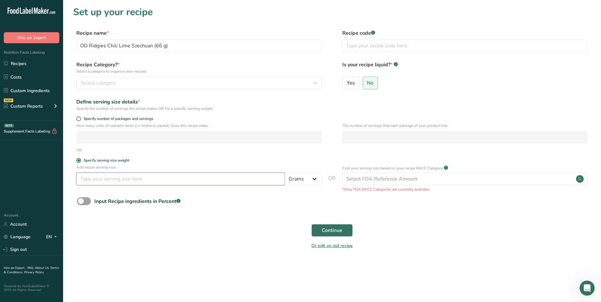
click at [94, 179] on input "number" at bounding box center [180, 179] width 208 height 13
type input "66"
click at [334, 228] on span "Continue" at bounding box center [332, 230] width 20 height 8
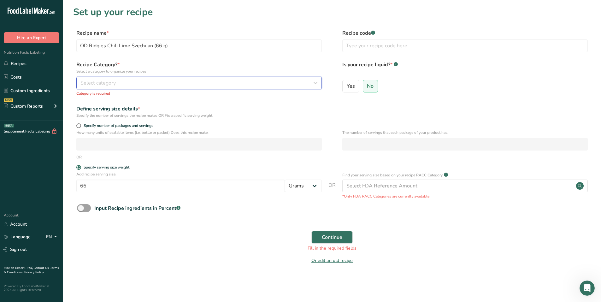
click at [120, 81] on div "Select category" at bounding box center [196, 83] width 233 height 8
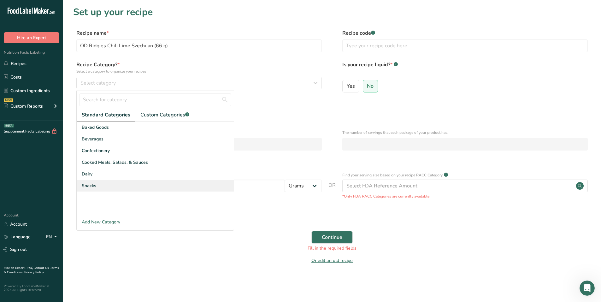
click at [89, 185] on span "Snacks" at bounding box center [89, 185] width 15 height 7
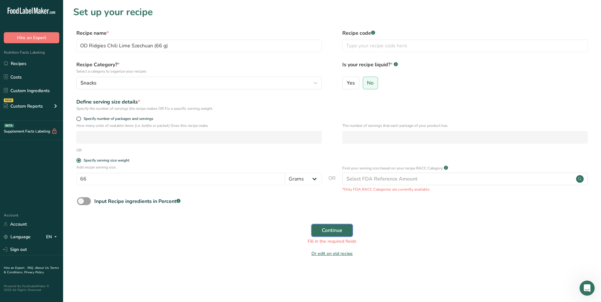
click at [346, 226] on button "Continue" at bounding box center [331, 230] width 41 height 13
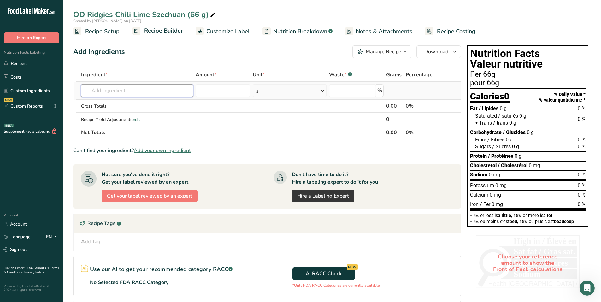
click at [119, 91] on input "text" at bounding box center [137, 90] width 112 height 13
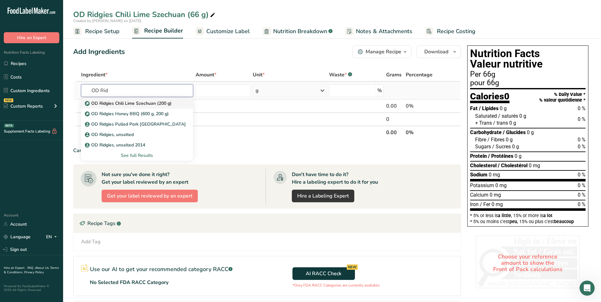
type input "OD Rid"
click at [135, 101] on p "OD Ridgies Chili Lime Szechuan (200 g)" at bounding box center [128, 103] width 85 height 7
type input "OD Ridgies Chili Lime Szechuan (200 g)"
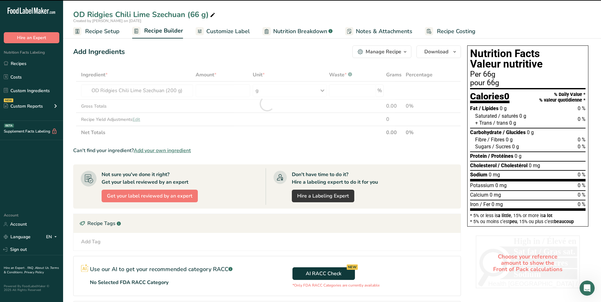
type input "0"
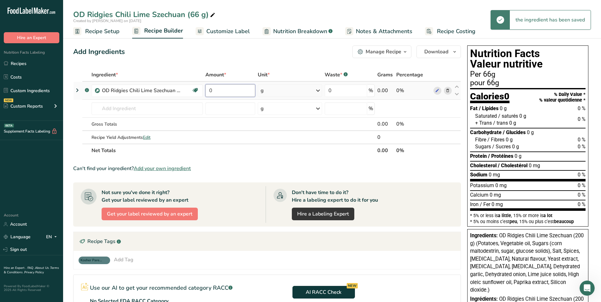
drag, startPoint x: 225, startPoint y: 92, endPoint x: 217, endPoint y: 91, distance: 8.5
click at [217, 91] on input "0" at bounding box center [230, 90] width 50 height 13
drag, startPoint x: 217, startPoint y: 91, endPoint x: 207, endPoint y: 91, distance: 10.1
click at [207, 91] on input "0" at bounding box center [230, 90] width 50 height 13
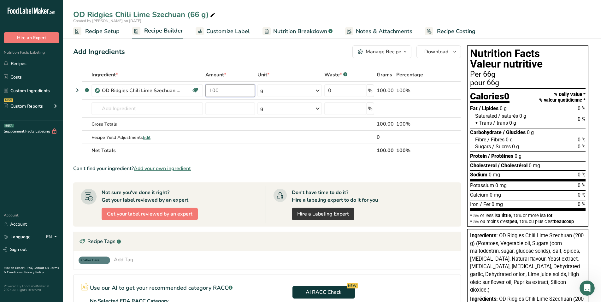
type input "100"
click at [198, 62] on div "Add Ingredients Manage Recipe Delete Recipe Duplicate Recipe Scale Recipe Save …" at bounding box center [268, 238] width 391 height 391
click at [215, 31] on span "Customize Label" at bounding box center [228, 31] width 44 height 9
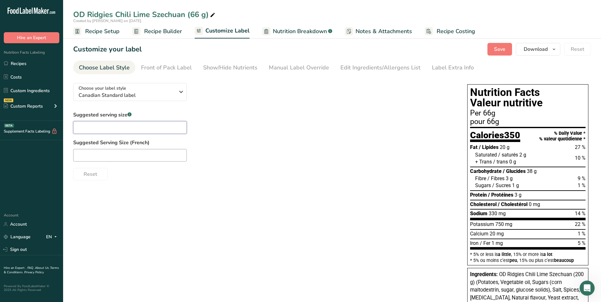
click at [139, 125] on input "text" at bounding box center [130, 127] width 114 height 13
type input "1 package"
type input "1 paquet"
click at [494, 50] on button "Save" at bounding box center [499, 49] width 25 height 13
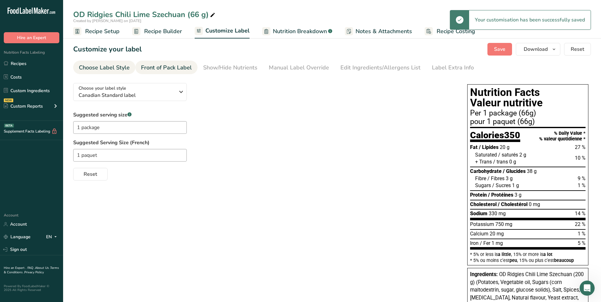
click at [184, 69] on div "Front of Pack Label" at bounding box center [166, 67] width 51 height 9
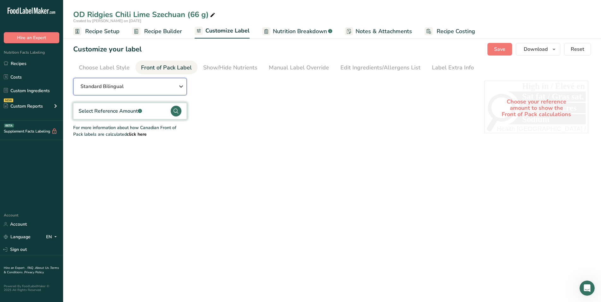
drag, startPoint x: 176, startPoint y: 87, endPoint x: 184, endPoint y: 99, distance: 15.1
click at [185, 95] on button "Standard Bilingual" at bounding box center [130, 86] width 114 height 17
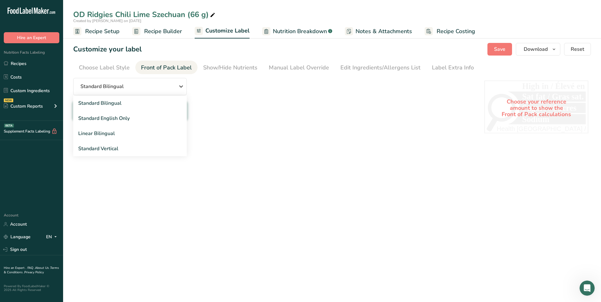
click at [245, 96] on div "Standard Bilingual Standard Bilingual Standard English Only Linear Bilingual St…" at bounding box center [272, 108] width 398 height 60
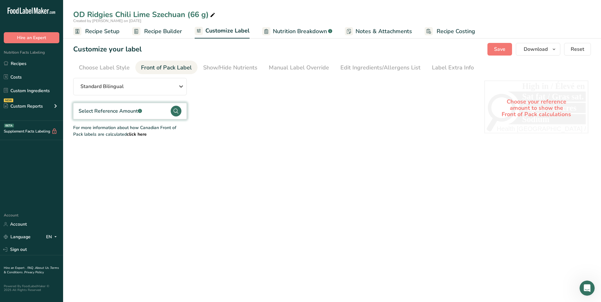
click at [178, 111] on circle at bounding box center [176, 111] width 11 height 11
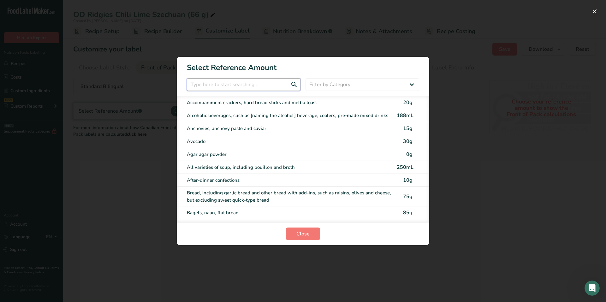
click at [231, 85] on input "FOP Category Selection Modal" at bounding box center [244, 84] width 114 height 13
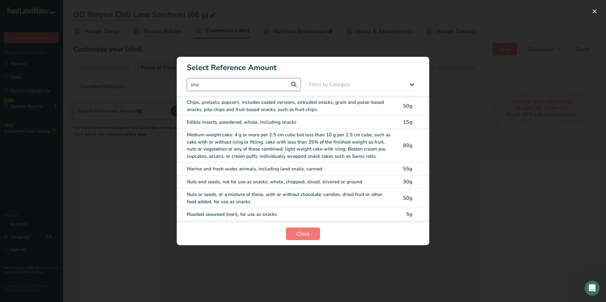
type input "sna"
click at [228, 104] on div "Chips, pretzels, popcorn, includes coated versions, extruded snacks, grain and …" at bounding box center [290, 106] width 206 height 14
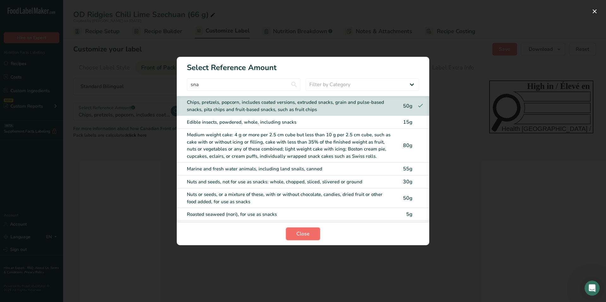
click at [298, 232] on span "Close" at bounding box center [302, 234] width 13 height 8
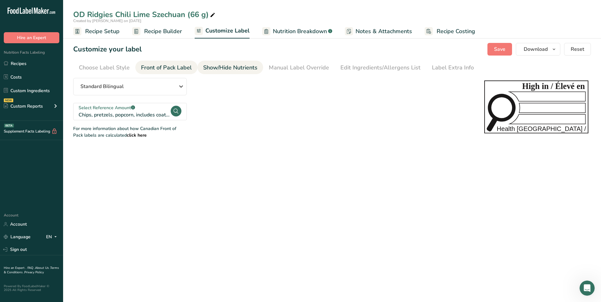
click at [240, 68] on div "Show/Hide Nutrients" at bounding box center [230, 67] width 54 height 9
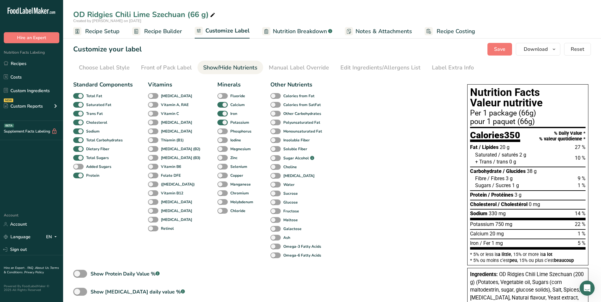
scroll to position [114, 0]
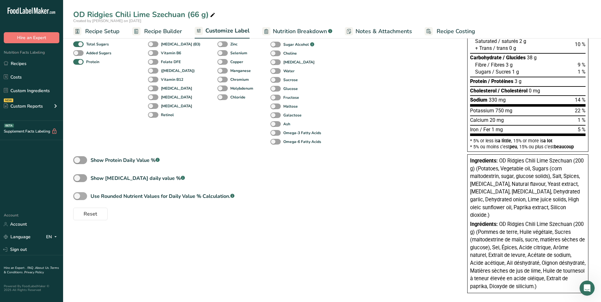
click at [83, 195] on span at bounding box center [80, 196] width 14 height 8
click at [77, 195] on input "Use Rounded Nutrient Values for Daily Value % Calculation. .a-a{fill:#347362;}.…" at bounding box center [75, 196] width 4 height 4
checkbox input "true"
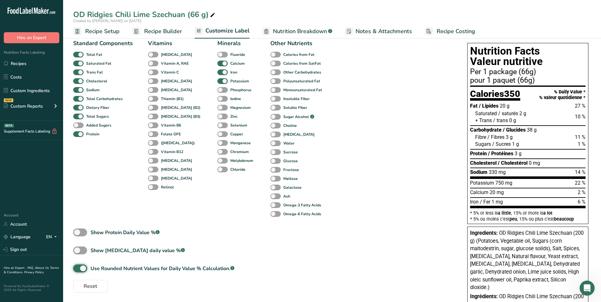
scroll to position [0, 0]
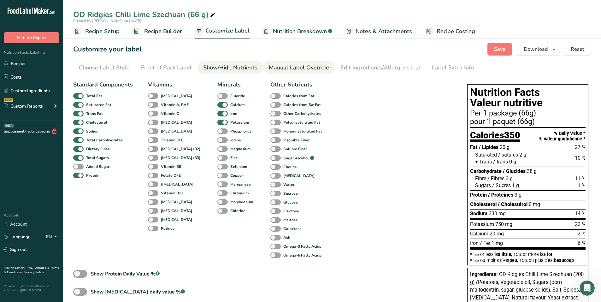
click at [301, 69] on div "Manual Label Override" at bounding box center [299, 67] width 60 height 9
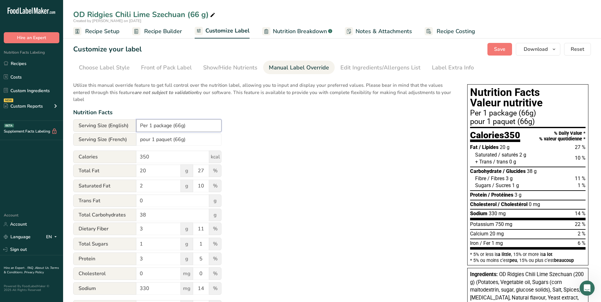
click at [181, 127] on input "Per 1 package (66g)" at bounding box center [178, 125] width 85 height 13
type input "Per 1 package (66 g)"
click at [181, 139] on input "pour 1 paquet (66g)" at bounding box center [178, 139] width 85 height 13
type input "pour 1 paquet (66 g)"
click at [246, 70] on div "Show/Hide Nutrients" at bounding box center [230, 67] width 54 height 9
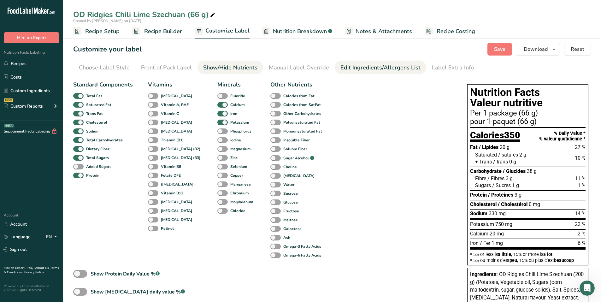
click at [366, 67] on div "Edit Ingredients/Allergens List" at bounding box center [380, 67] width 80 height 9
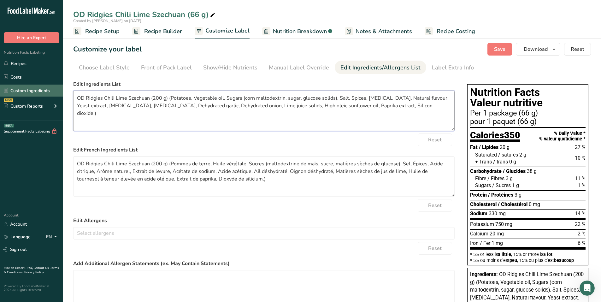
drag, startPoint x: 170, startPoint y: 98, endPoint x: 2, endPoint y: 96, distance: 168.4
click at [2, 96] on div ".a-20{fill:#fff;} Hire an Expert Nutrition Facts Labeling Recipes Costs Custom …" at bounding box center [300, 211] width 601 height 423
click at [337, 108] on textarea "Potatoes, Vegetable oil, Sugars (corn maltodextrin, sugar, glucose solids), Sal…" at bounding box center [263, 111] width 381 height 40
type textarea "Potatoes, Vegetable oil, Sugars (corn maltodextrin, sugar, glucose solids), Sal…"
drag, startPoint x: 171, startPoint y: 164, endPoint x: 0, endPoint y: 165, distance: 170.9
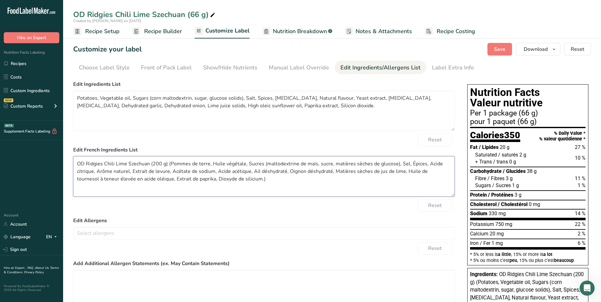
click at [0, 165] on div ".a-20{fill:#fff;} Hire an Expert Nutrition Facts Labeling Recipes Costs Custom …" at bounding box center [300, 211] width 601 height 423
click at [162, 181] on textarea "Pommes de terre, Huile végétale, Sucres (maltodextrine de maïs, sucre, matières…" at bounding box center [263, 176] width 381 height 40
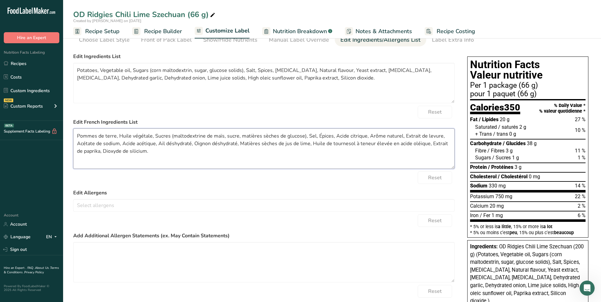
scroll to position [19, 0]
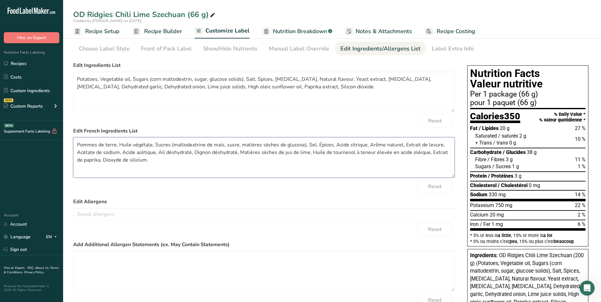
type textarea "Pommes de terre, Huile végétale, Sucres (maltodextrine de maïs, sucre, matières…"
click at [196, 200] on label "Edit Allergens" at bounding box center [263, 202] width 381 height 8
click at [508, 48] on ul "Choose Label Style Front of Pack Label Show/Hide Nutrients Change Language Manu…" at bounding box center [332, 49] width 518 height 14
click at [461, 50] on div "Label Extra Info" at bounding box center [453, 48] width 42 height 9
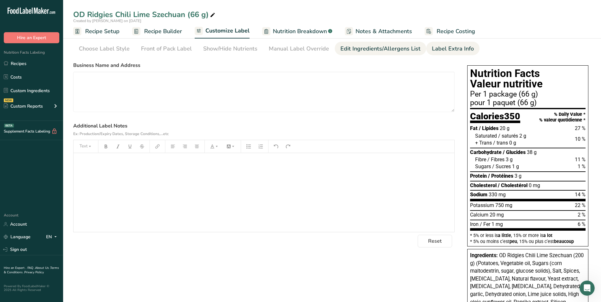
click at [381, 52] on div "Edit Ingredients/Allergens List" at bounding box center [380, 48] width 80 height 9
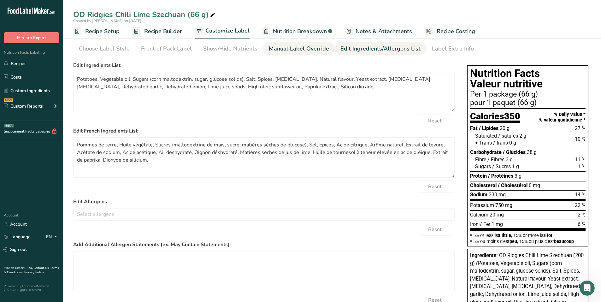
click at [304, 52] on div "Manual Label Override" at bounding box center [299, 48] width 60 height 9
type input "Per 1 package (66g)"
type input "pour 1 paquet (66g)"
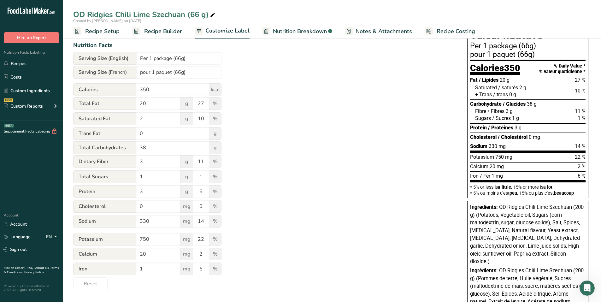
scroll to position [0, 0]
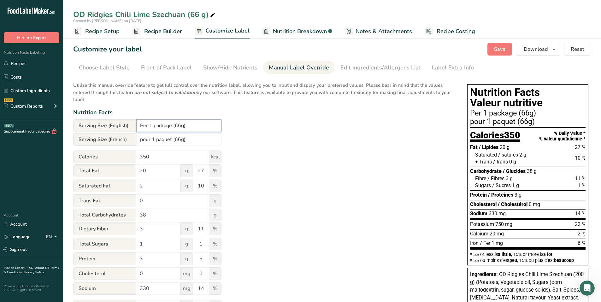
click at [182, 125] on input "Per 1 package (66g)" at bounding box center [178, 125] width 85 height 13
type input "Per 1 package (66 g)"
click at [180, 139] on input "pour 1 paquet (66g)" at bounding box center [178, 139] width 85 height 13
type input "pour 1 paquet (66 g)"
click at [252, 134] on div "Utilize this manual override feature to get full control over the nutrition lab…" at bounding box center [263, 217] width 381 height 279
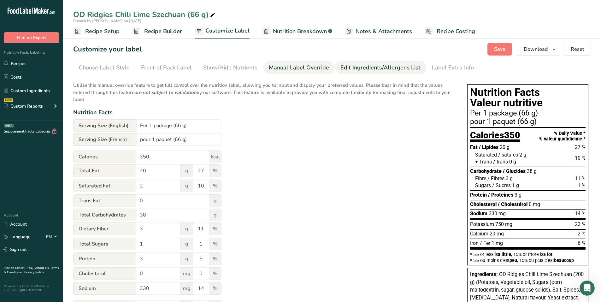
click at [356, 69] on div "Edit Ingredients/Allergens List" at bounding box center [380, 67] width 80 height 9
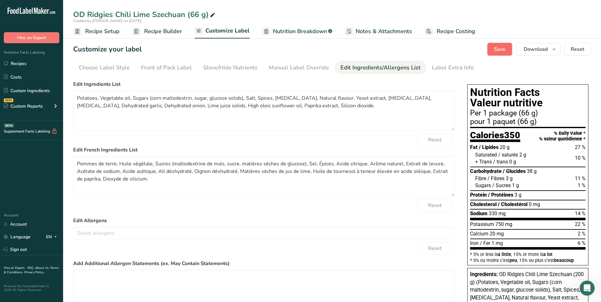
click at [500, 49] on span "Save" at bounding box center [499, 49] width 11 height 8
click at [494, 52] on button "Save" at bounding box center [499, 49] width 25 height 13
